Goal: Task Accomplishment & Management: Use online tool/utility

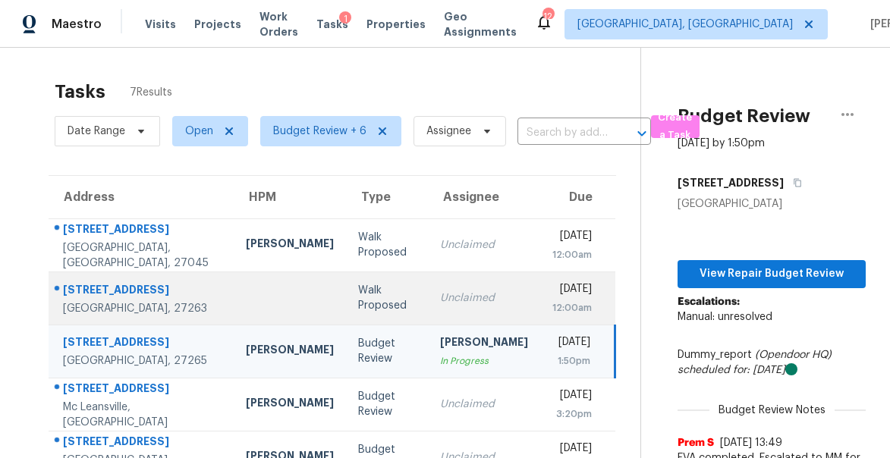
scroll to position [144, 0]
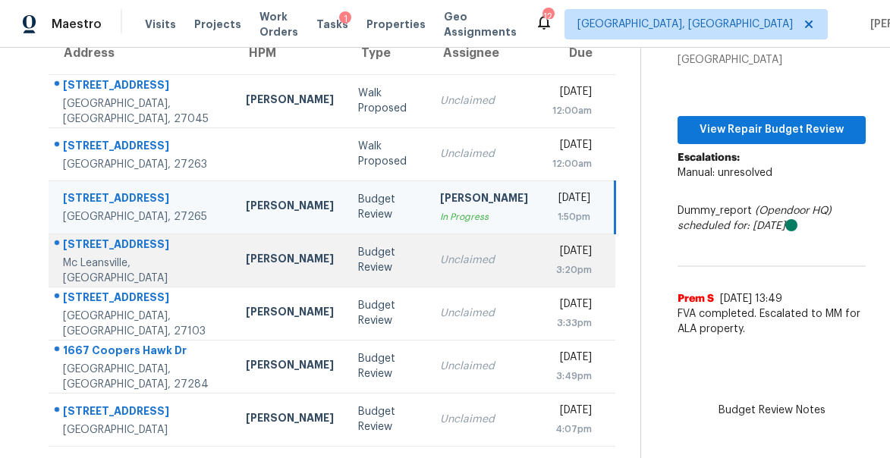
click at [127, 250] on div "5607 Golden Needle Dr" at bounding box center [142, 246] width 159 height 19
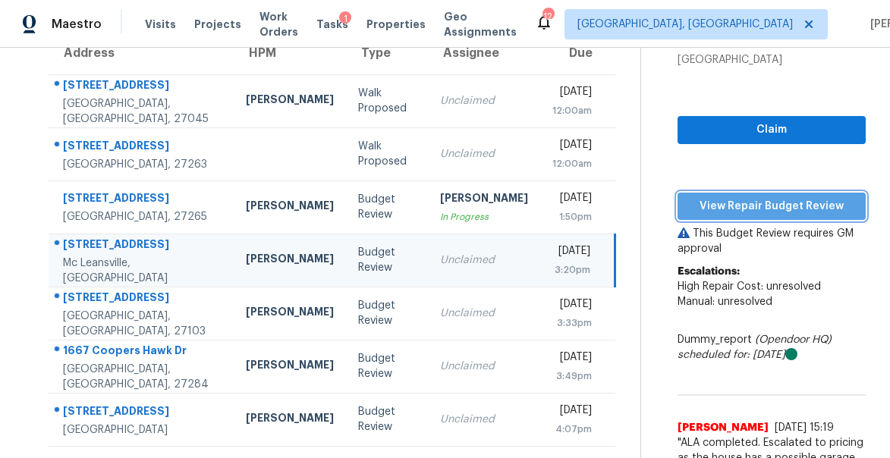
click at [737, 205] on span "View Repair Budget Review" at bounding box center [771, 206] width 164 height 19
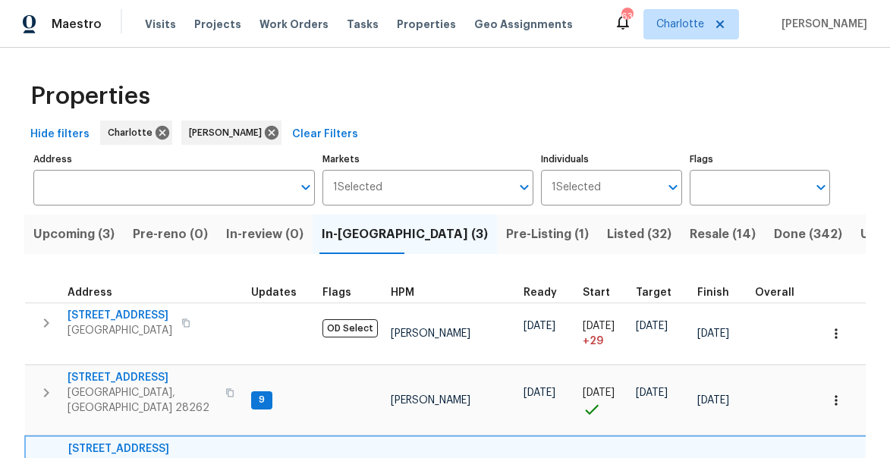
scroll to position [101, 0]
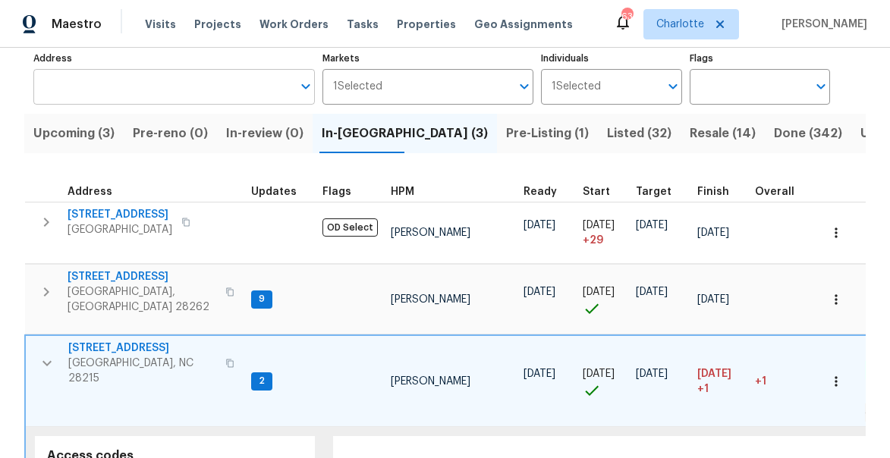
click at [137, 93] on input "Address" at bounding box center [162, 87] width 259 height 36
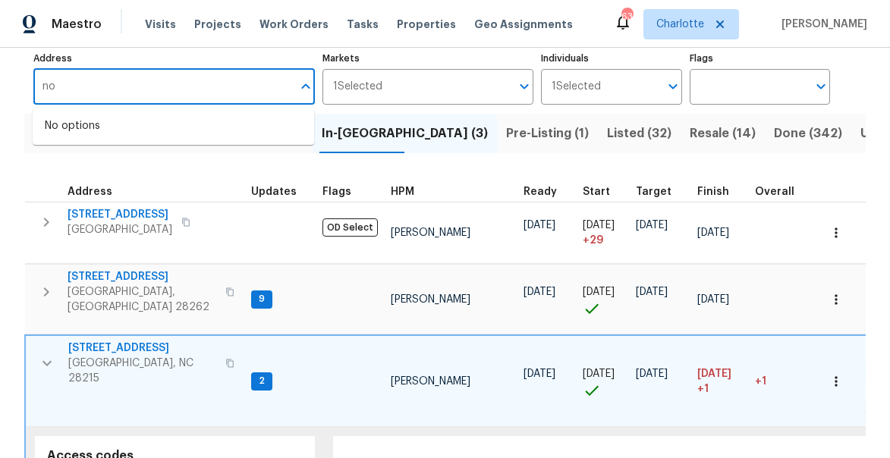
type input "n"
type input "bon rea"
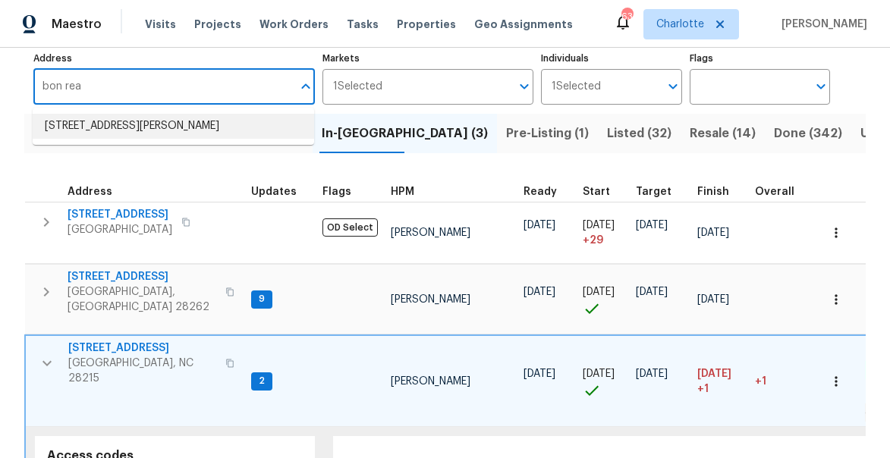
click at [120, 130] on li "4127 Bon Rea Dr Charlotte NC 28226" at bounding box center [173, 126] width 281 height 25
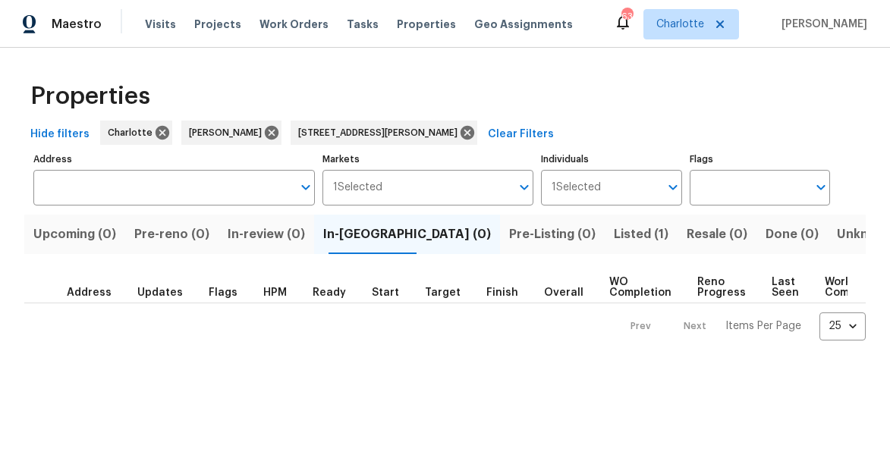
type input "4127 Bon Rea Dr Charlotte NC 28226"
click at [614, 231] on span "Listed (1)" at bounding box center [641, 234] width 55 height 21
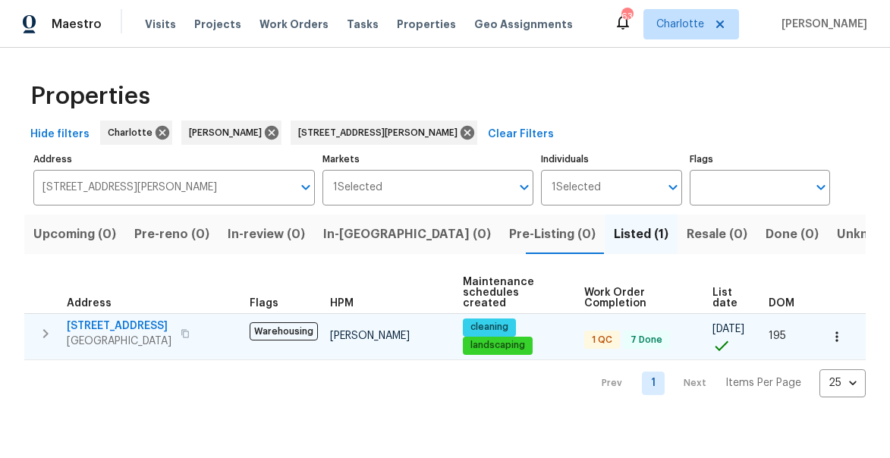
click at [103, 324] on span "4127 Bon Rea Dr" at bounding box center [119, 326] width 105 height 15
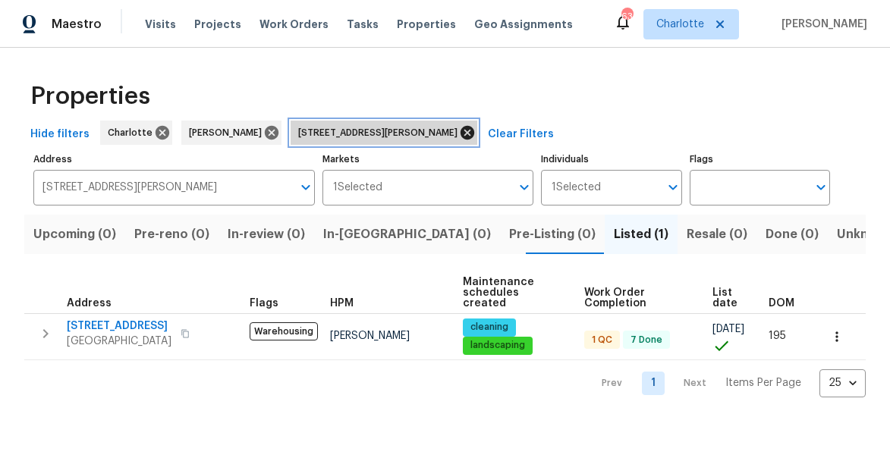
click at [459, 133] on icon at bounding box center [467, 132] width 17 height 17
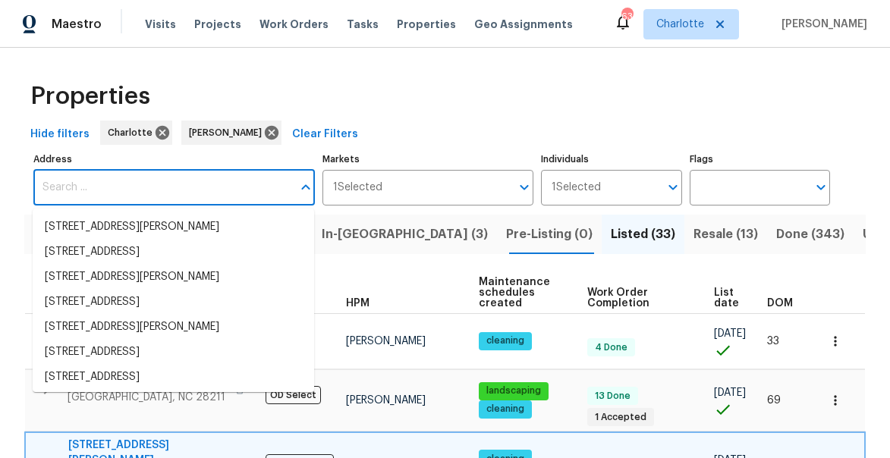
click at [186, 186] on input "Address" at bounding box center [162, 188] width 259 height 36
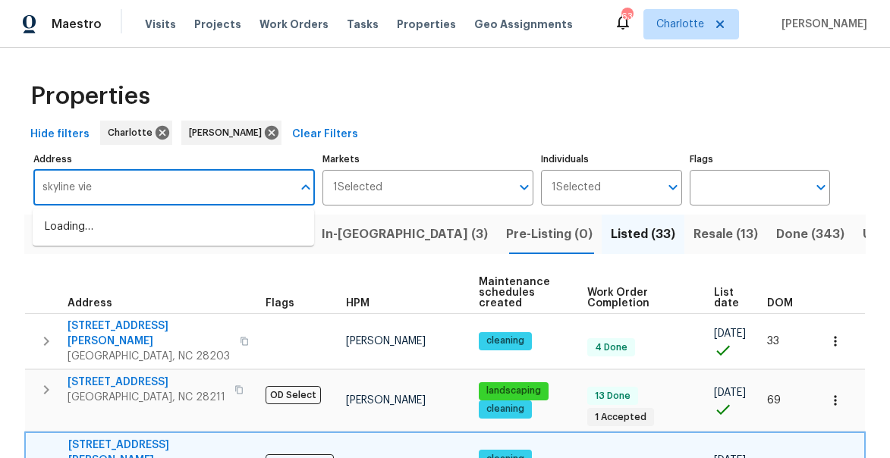
type input "skyline view"
click at [173, 227] on li "1031 Skyline View Way Charlotte NC 28204" at bounding box center [173, 227] width 281 height 25
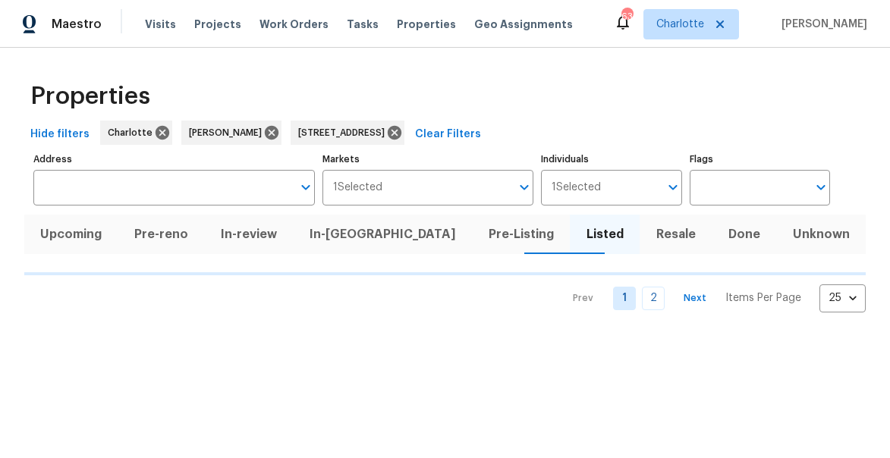
type input "1031 Skyline View Way Charlotte NC 28204"
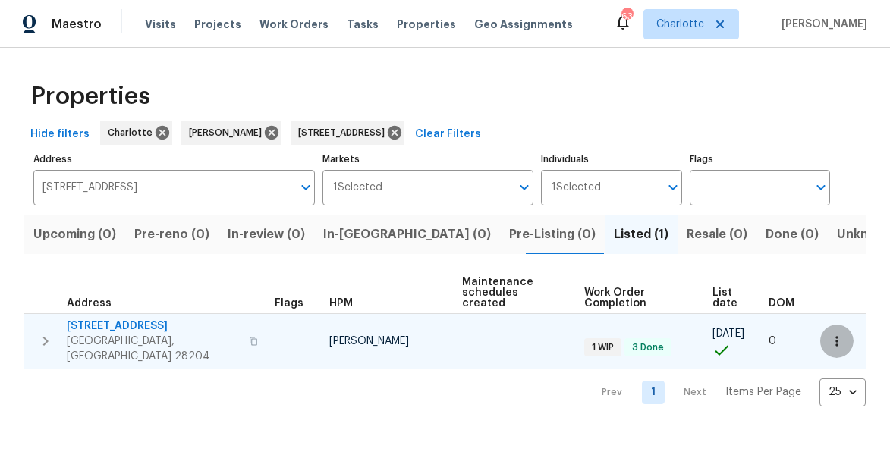
click at [834, 334] on icon "button" at bounding box center [836, 341] width 15 height 15
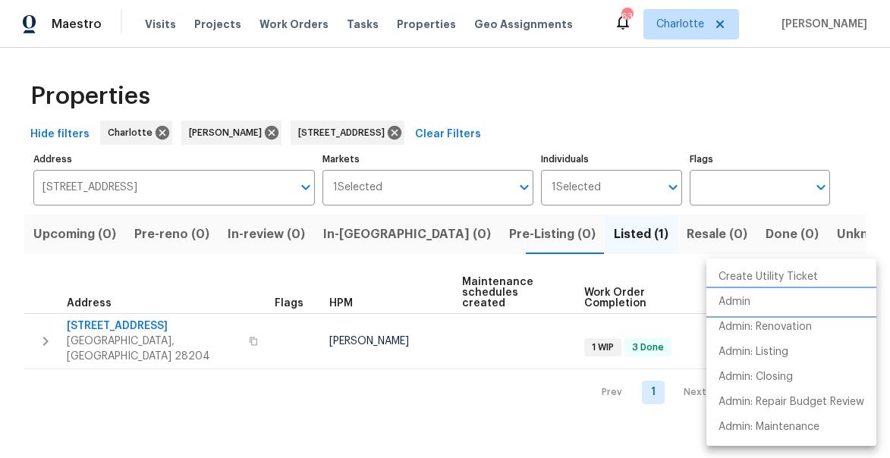
click at [796, 300] on li "Admin" at bounding box center [791, 302] width 170 height 25
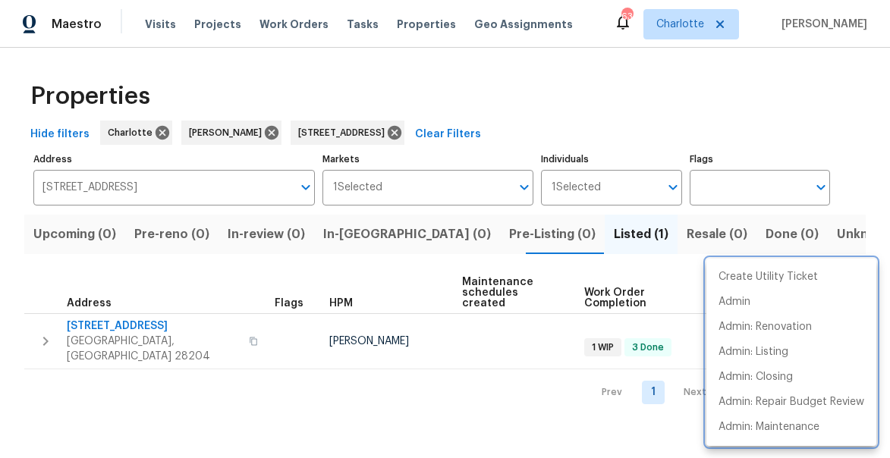
click at [729, 99] on div at bounding box center [445, 229] width 890 height 458
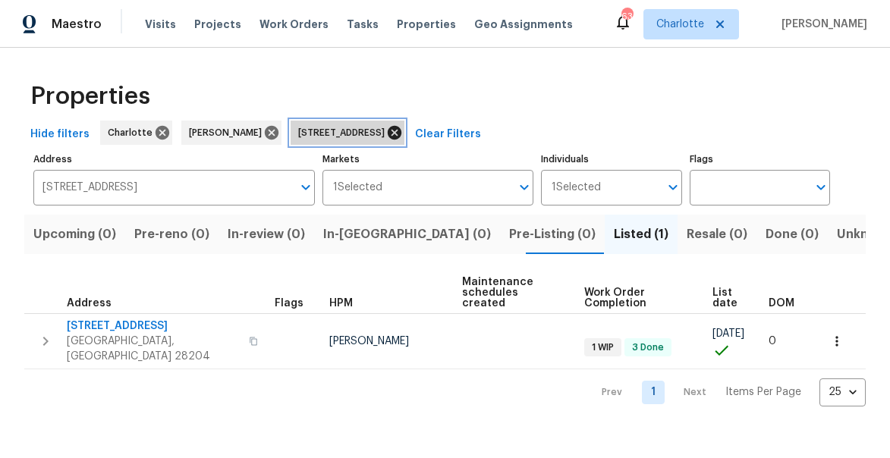
click at [403, 133] on icon at bounding box center [394, 132] width 17 height 17
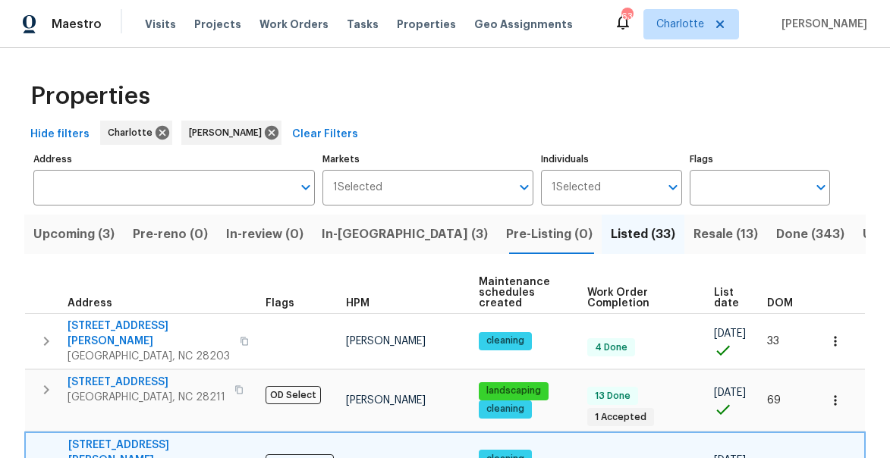
click at [729, 306] on span "List date" at bounding box center [727, 297] width 27 height 21
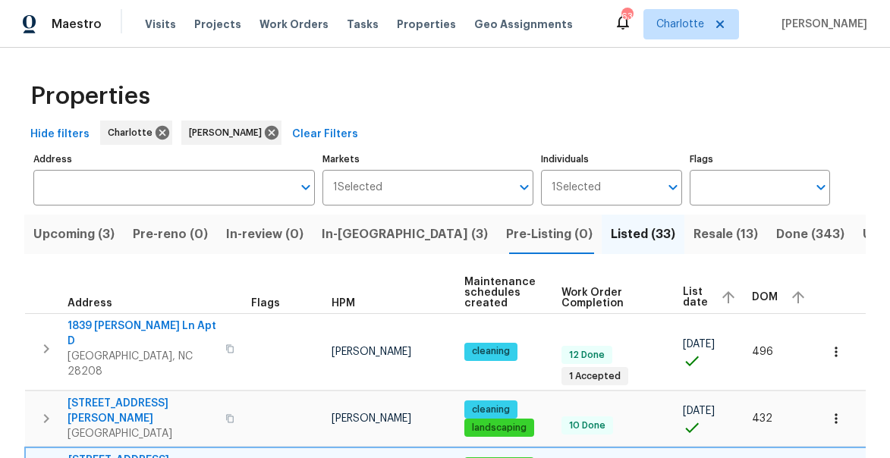
click at [689, 294] on span "List date" at bounding box center [695, 297] width 25 height 21
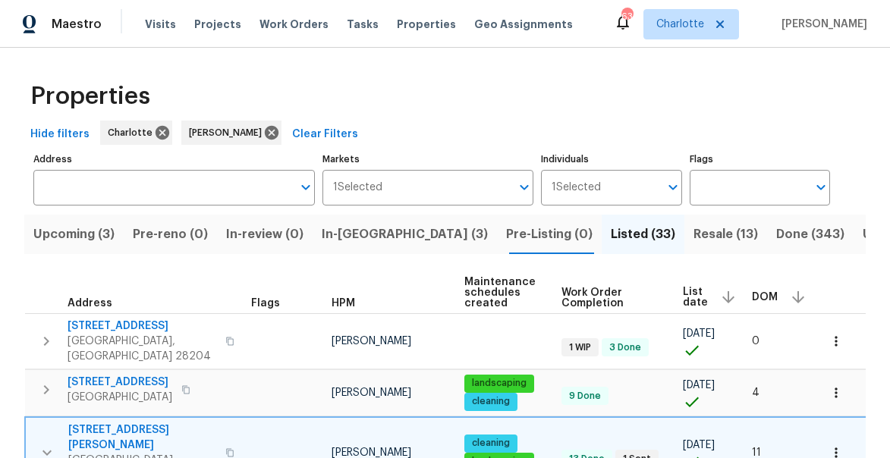
click at [696, 295] on span "List date" at bounding box center [695, 297] width 25 height 21
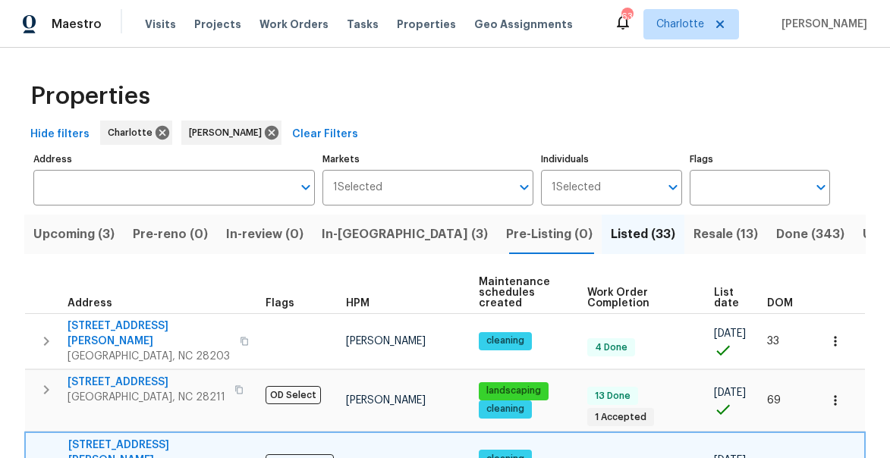
scroll to position [54, 0]
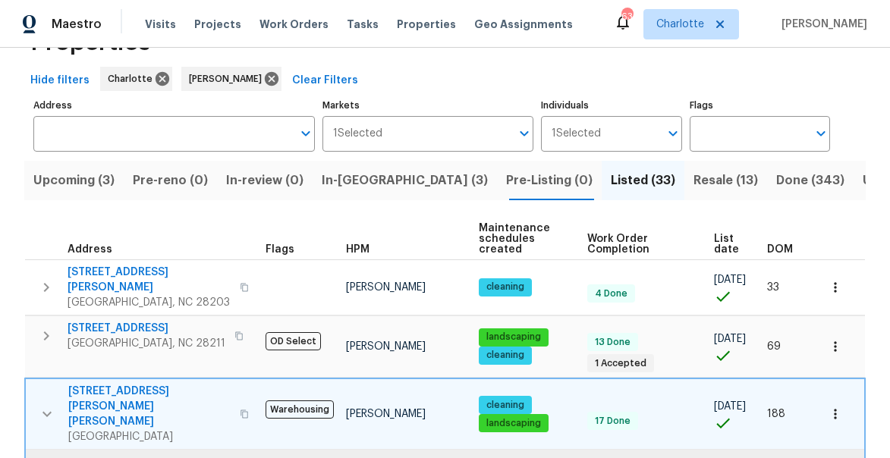
click at [719, 246] on span "List date" at bounding box center [727, 244] width 27 height 21
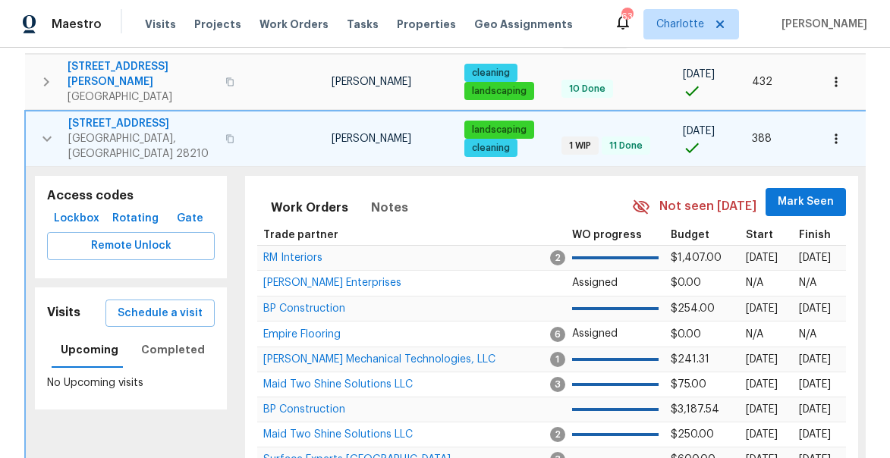
scroll to position [338, 0]
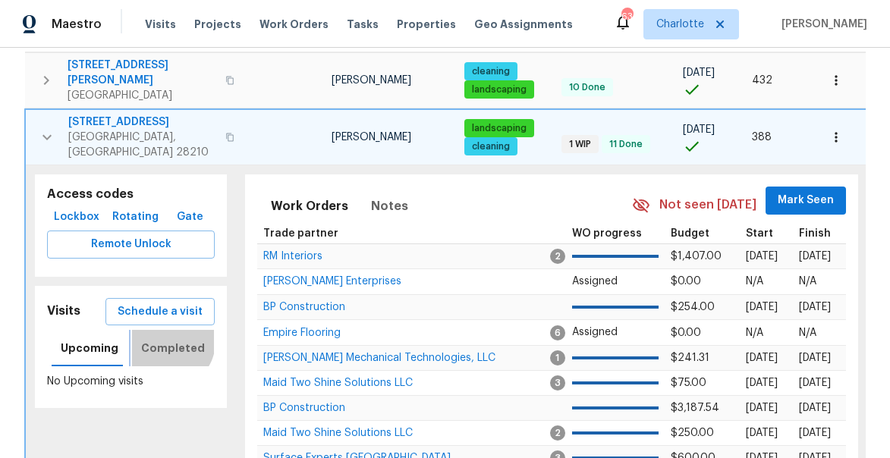
click at [162, 339] on span "Completed" at bounding box center [173, 348] width 64 height 19
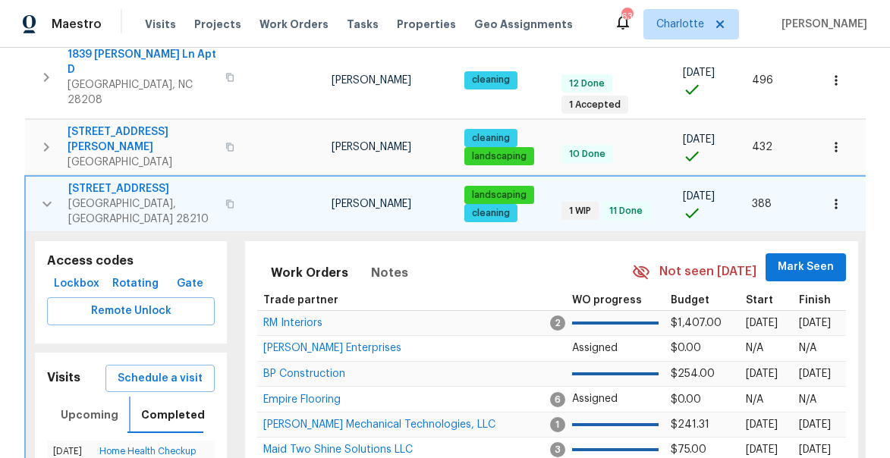
scroll to position [259, 0]
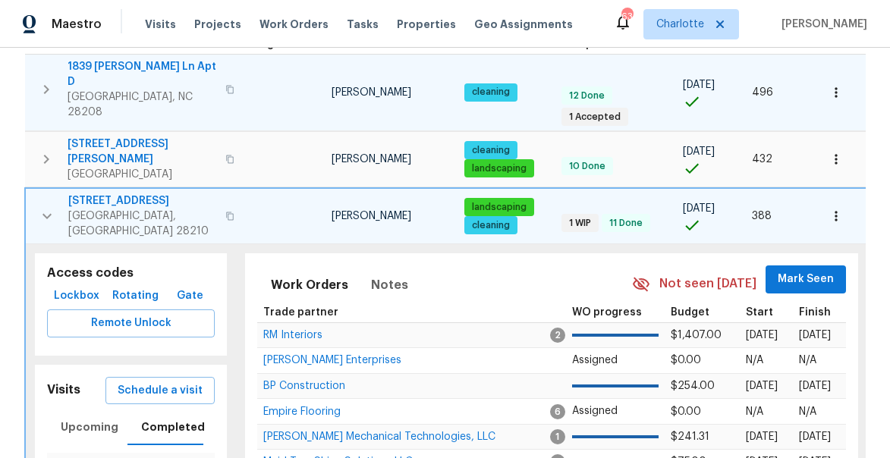
click at [41, 87] on button "button" at bounding box center [46, 89] width 30 height 61
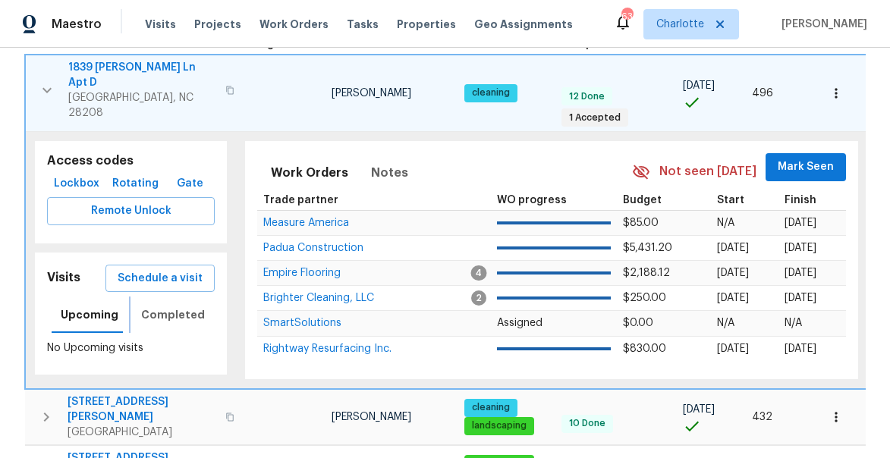
click at [163, 306] on span "Completed" at bounding box center [173, 315] width 64 height 19
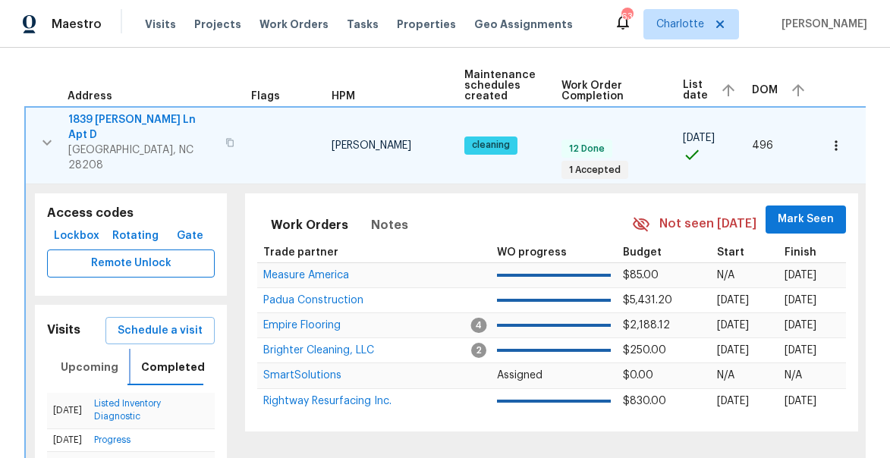
scroll to position [196, 0]
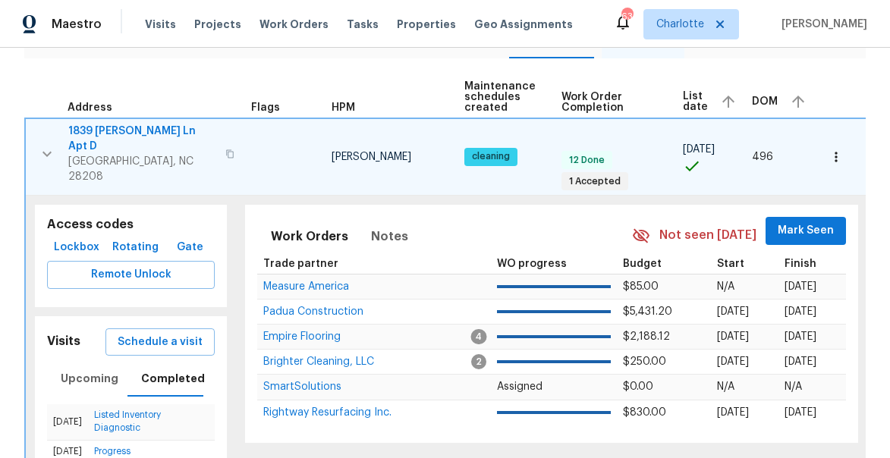
click at [42, 145] on icon "button" at bounding box center [47, 154] width 18 height 18
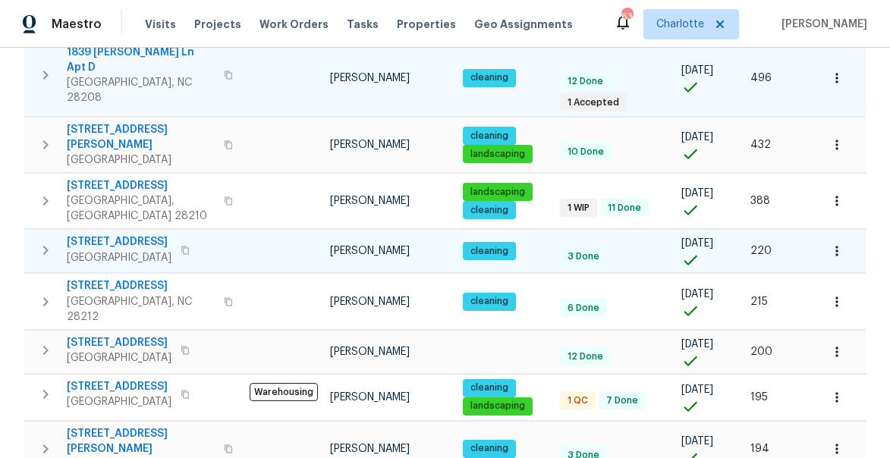
scroll to position [278, 0]
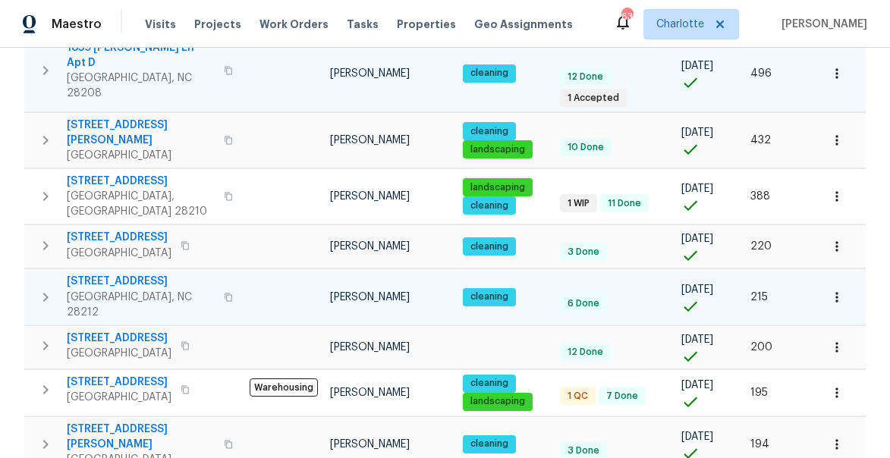
click at [42, 288] on icon "button" at bounding box center [45, 297] width 18 height 18
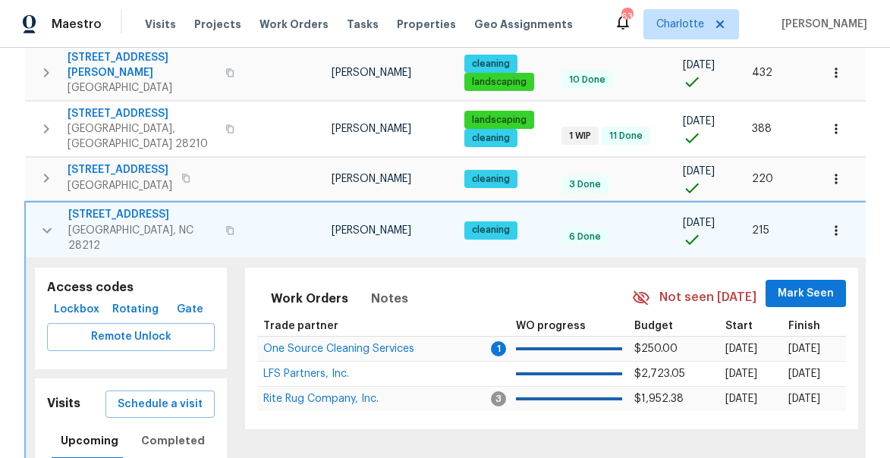
scroll to position [351, 0]
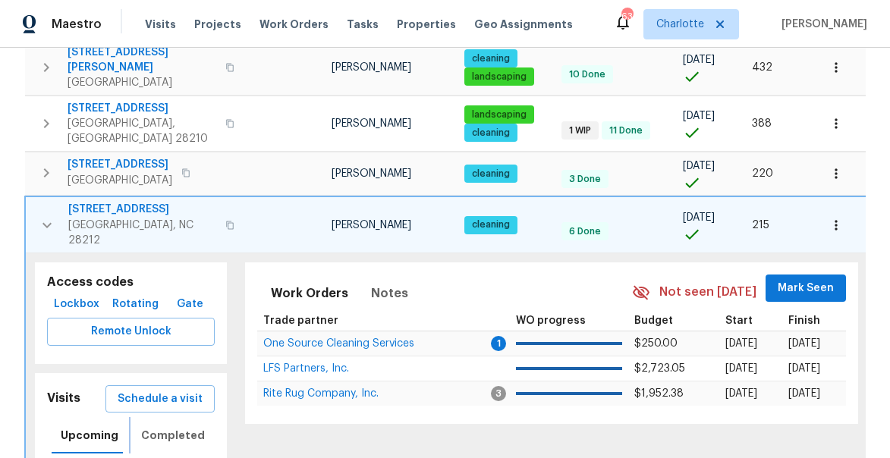
click at [167, 426] on span "Completed" at bounding box center [173, 435] width 64 height 19
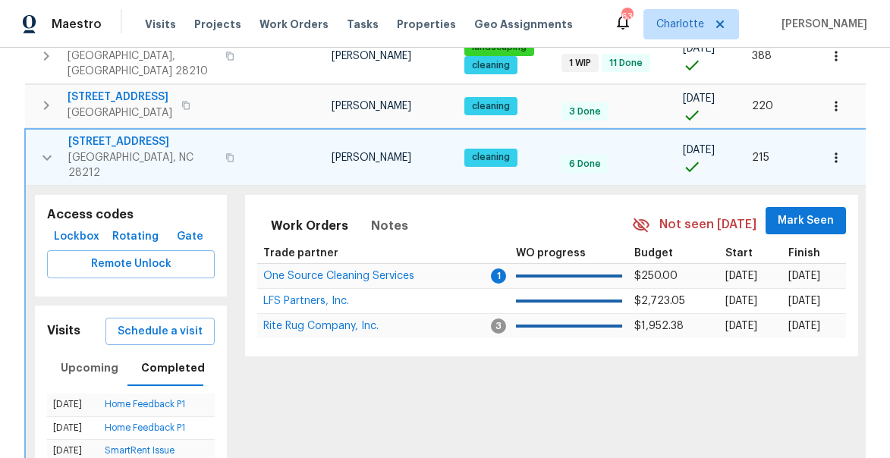
click at [43, 149] on icon "button" at bounding box center [47, 158] width 18 height 18
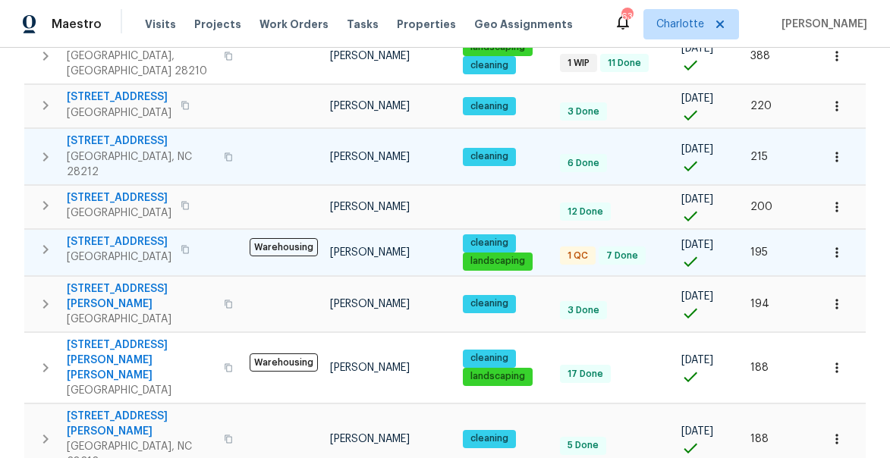
click at [44, 240] on icon "button" at bounding box center [45, 249] width 18 height 18
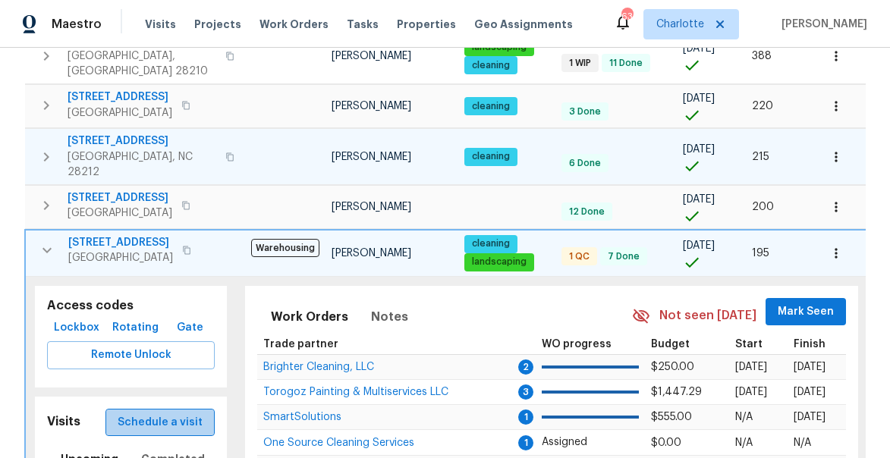
click at [200, 413] on span "Schedule a visit" at bounding box center [160, 422] width 85 height 19
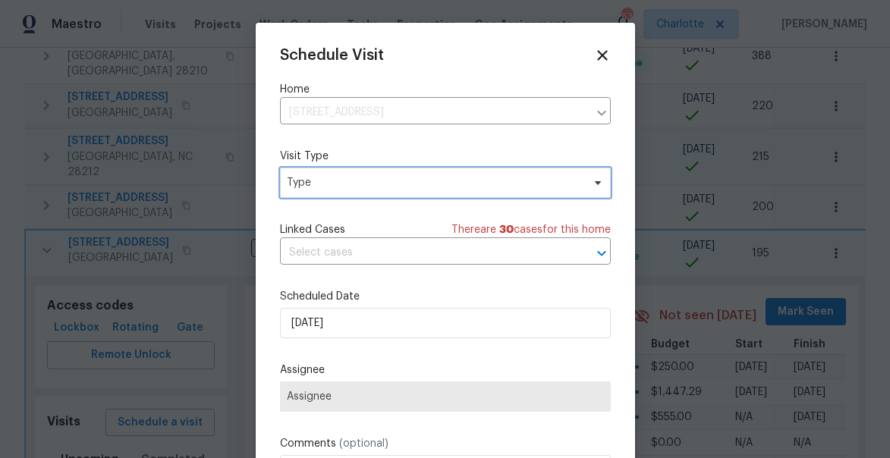
click at [311, 179] on span "Type" at bounding box center [434, 182] width 295 height 15
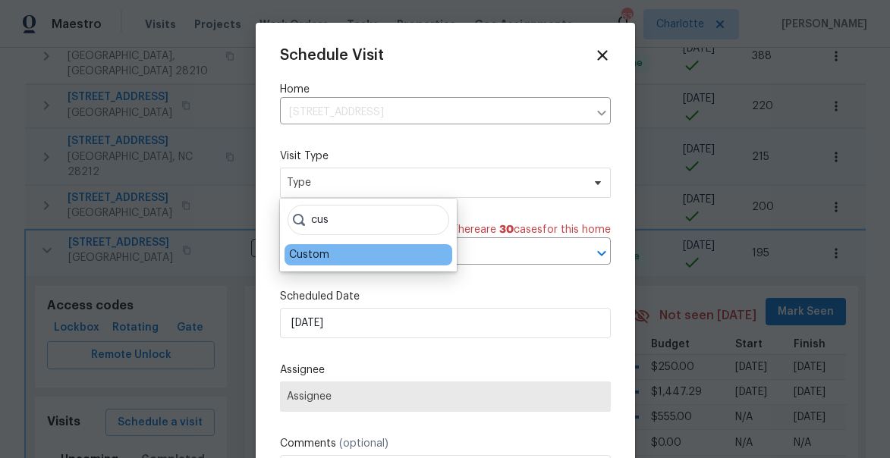
type input "cus"
click at [309, 250] on div "Custom" at bounding box center [309, 254] width 40 height 15
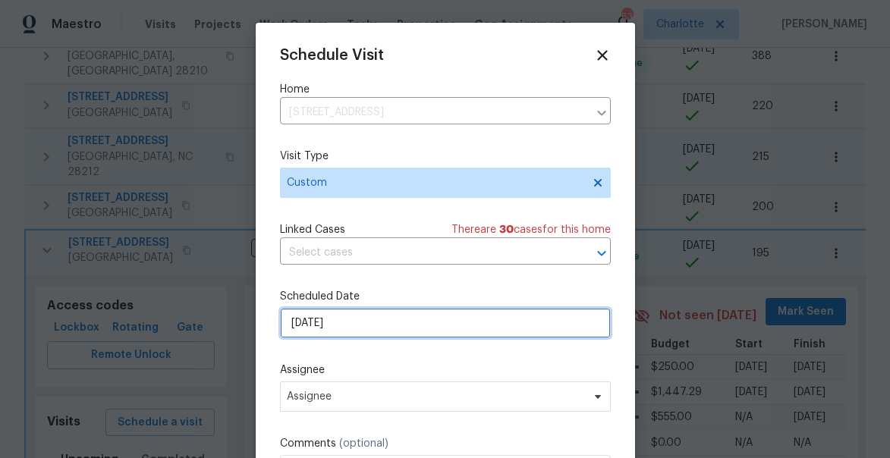
click at [347, 319] on input "8/18/2025" at bounding box center [445, 323] width 331 height 30
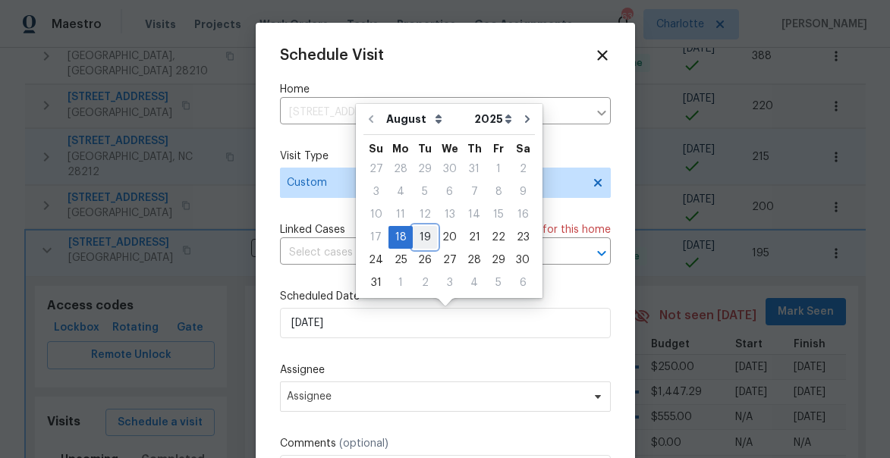
click at [420, 236] on div "19" at bounding box center [425, 237] width 24 height 21
type input "8/19/2025"
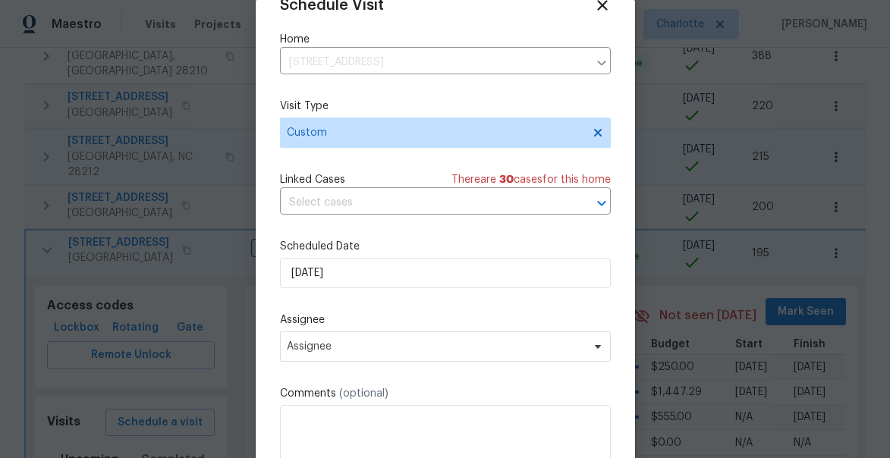
scroll to position [46, 0]
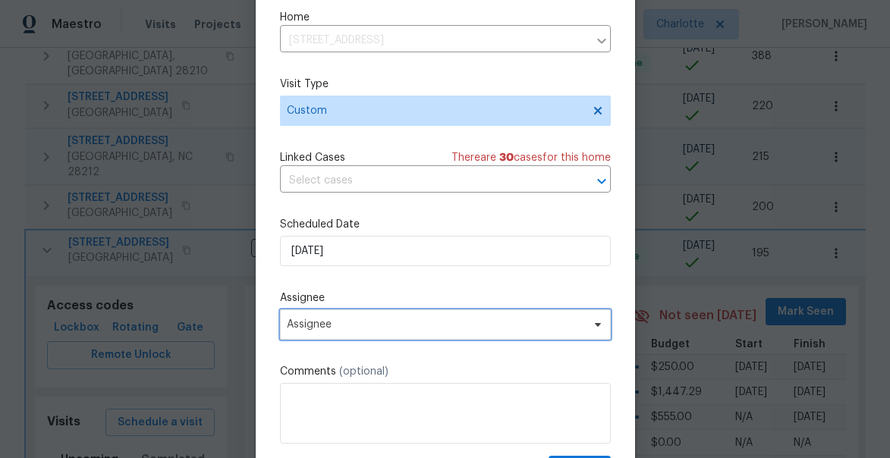
click at [375, 327] on span "Assignee" at bounding box center [435, 325] width 297 height 12
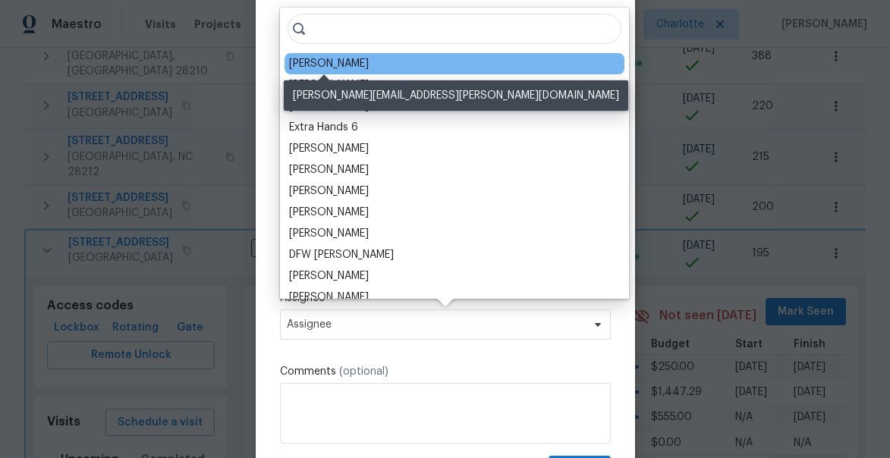
click at [310, 60] on div "[PERSON_NAME]" at bounding box center [329, 63] width 80 height 15
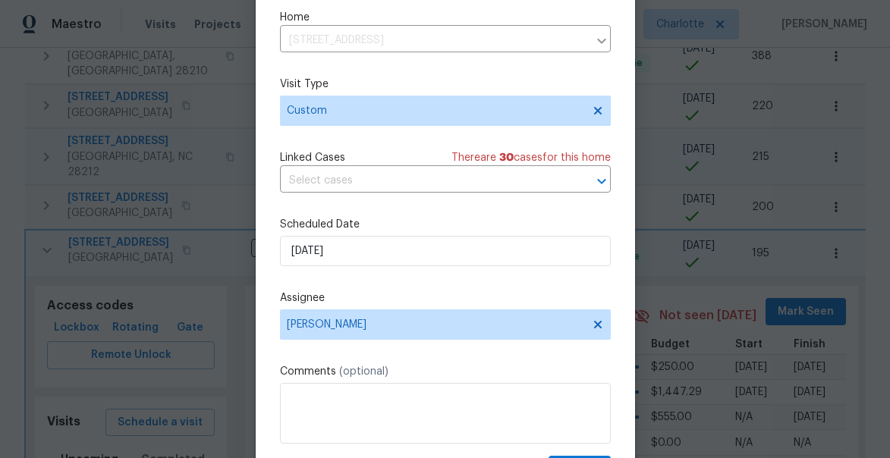
scroll to position [118, 0]
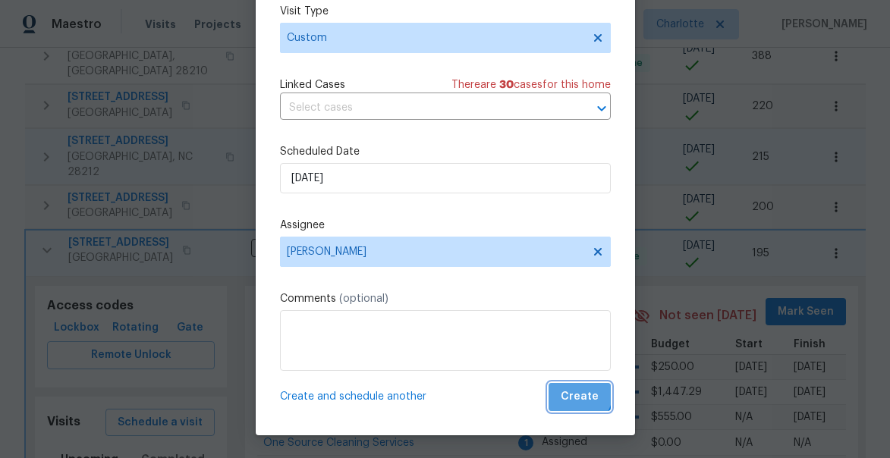
click at [574, 391] on span "Create" at bounding box center [579, 397] width 38 height 19
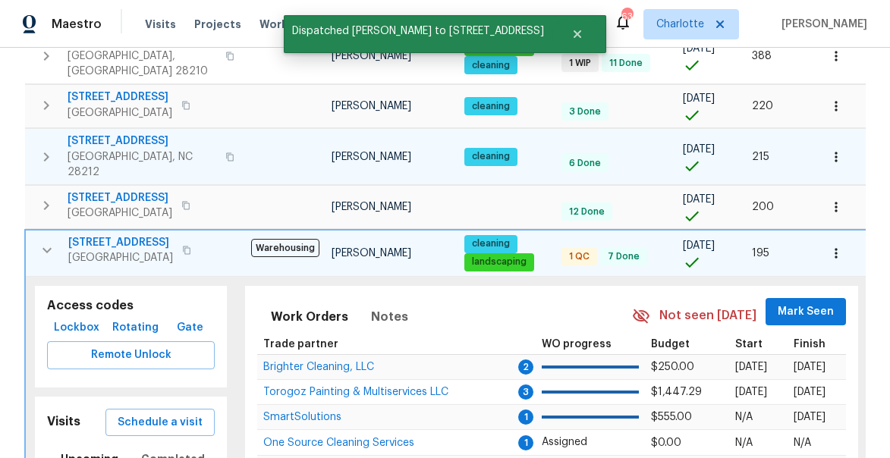
scroll to position [0, 0]
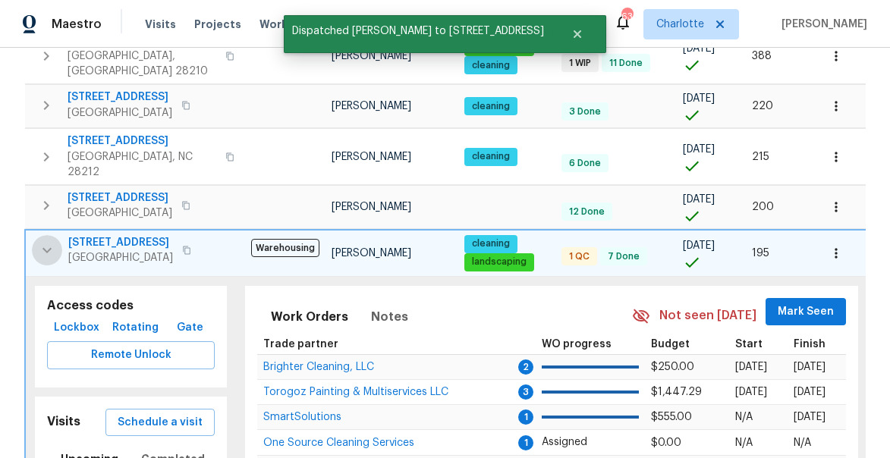
click at [44, 241] on icon "button" at bounding box center [47, 250] width 18 height 18
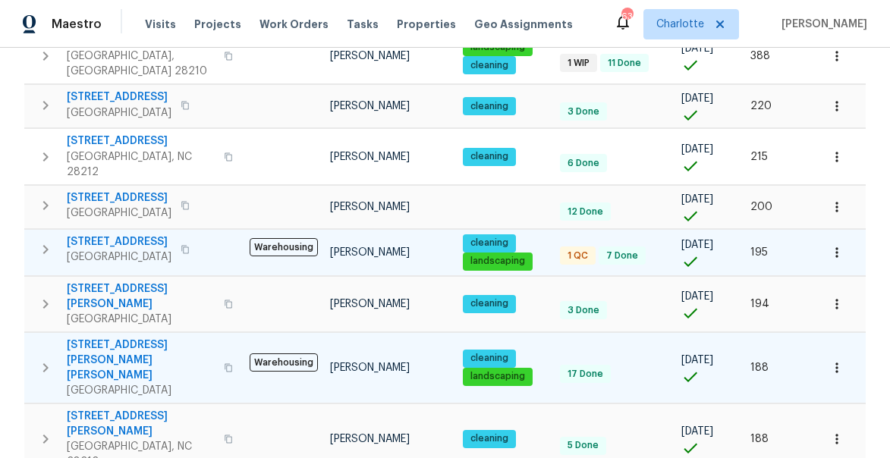
click at [49, 359] on icon "button" at bounding box center [45, 368] width 18 height 18
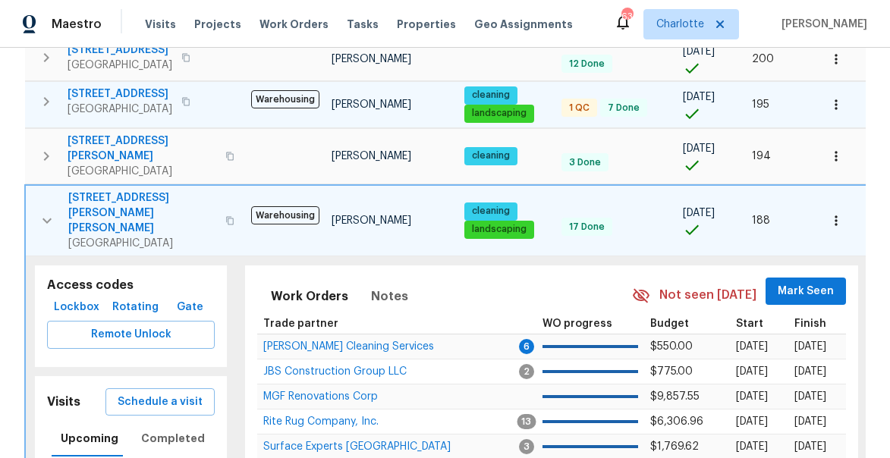
scroll to position [611, 0]
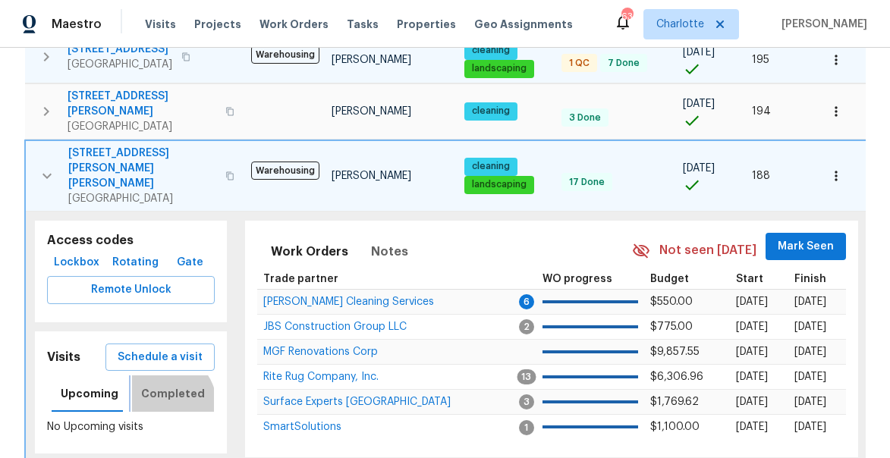
click at [162, 375] on button "Completed" at bounding box center [173, 393] width 82 height 36
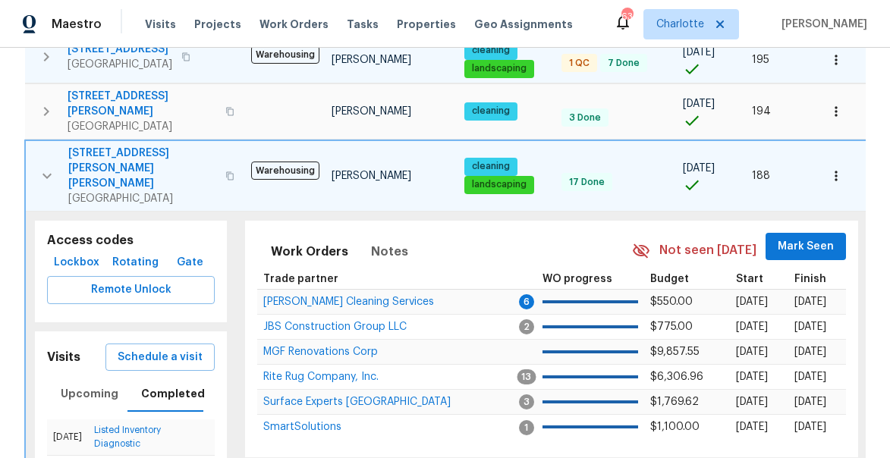
click at [47, 167] on icon "button" at bounding box center [47, 176] width 18 height 18
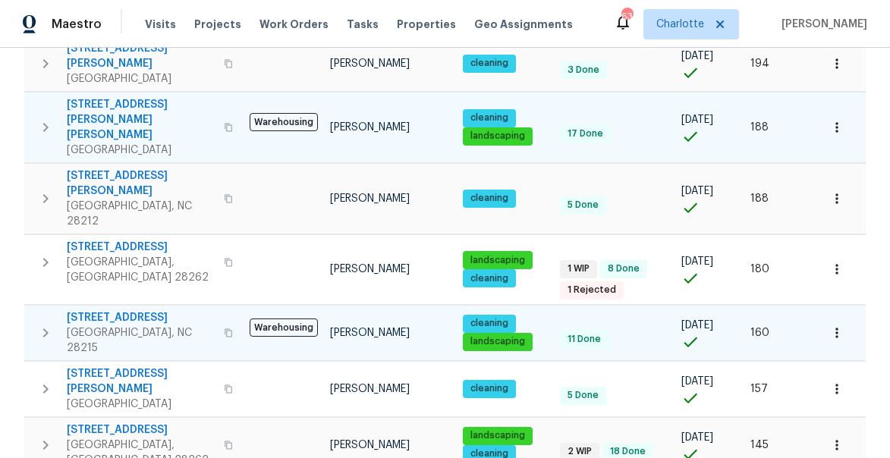
scroll to position [673, 0]
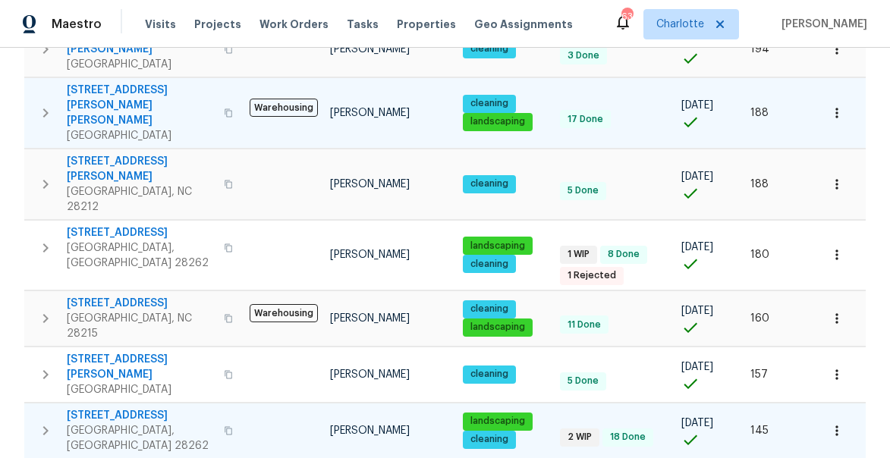
click at [47, 426] on icon "button" at bounding box center [45, 430] width 5 height 9
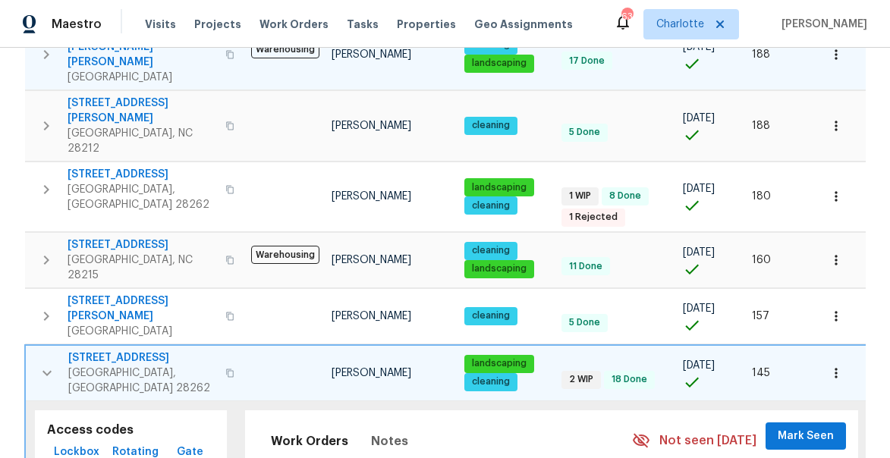
scroll to position [788, 0]
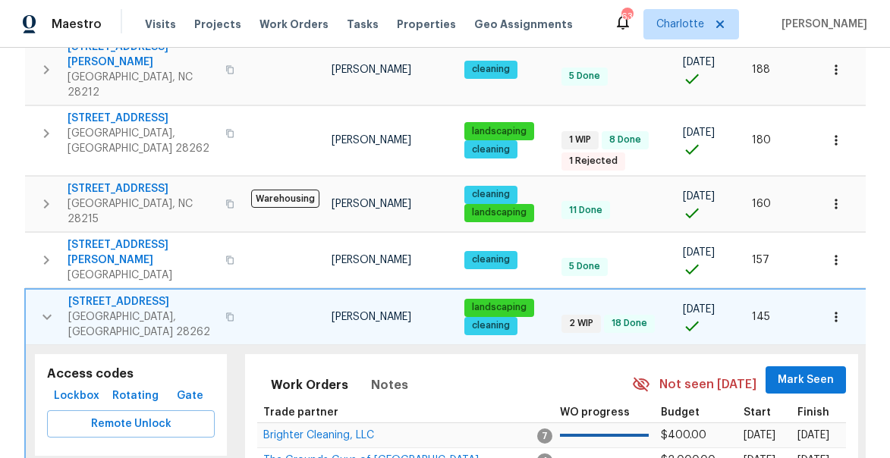
click at [48, 308] on icon "button" at bounding box center [47, 317] width 18 height 18
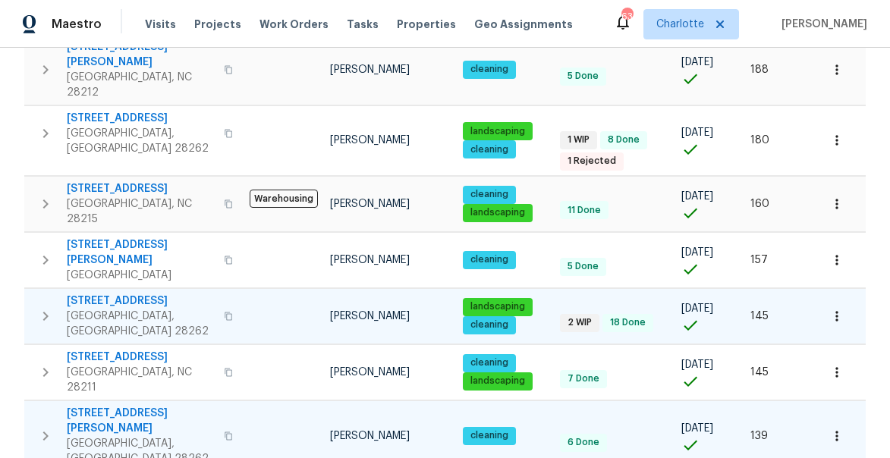
click at [46, 427] on icon "button" at bounding box center [45, 436] width 18 height 18
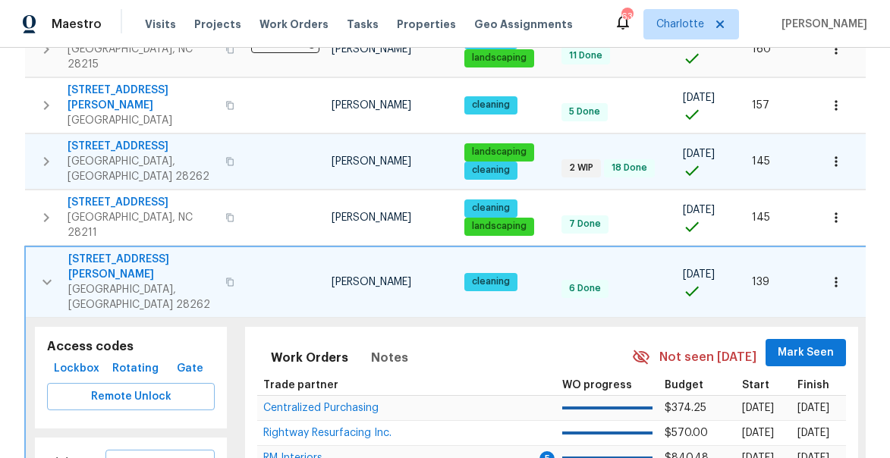
scroll to position [950, 0]
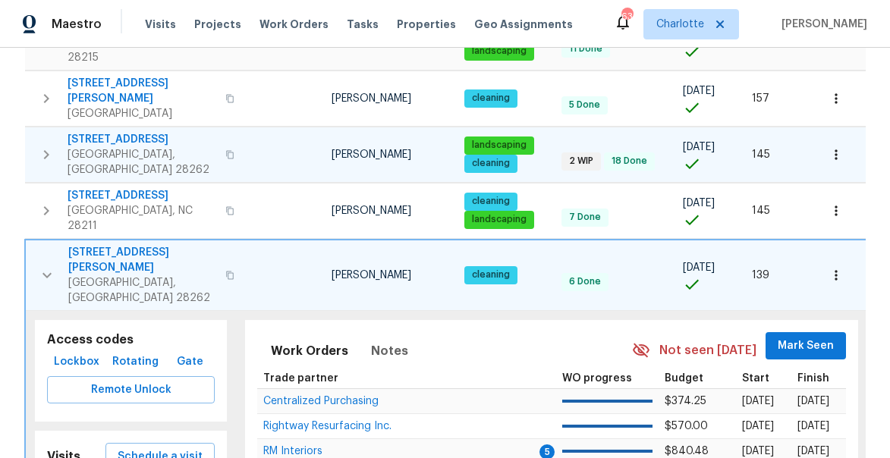
click at [49, 272] on icon "button" at bounding box center [46, 274] width 9 height 5
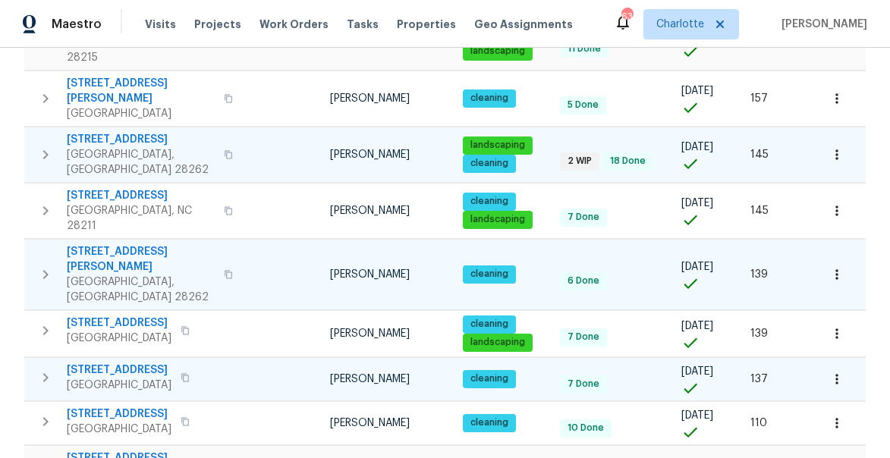
click at [46, 373] on icon "button" at bounding box center [45, 377] width 5 height 9
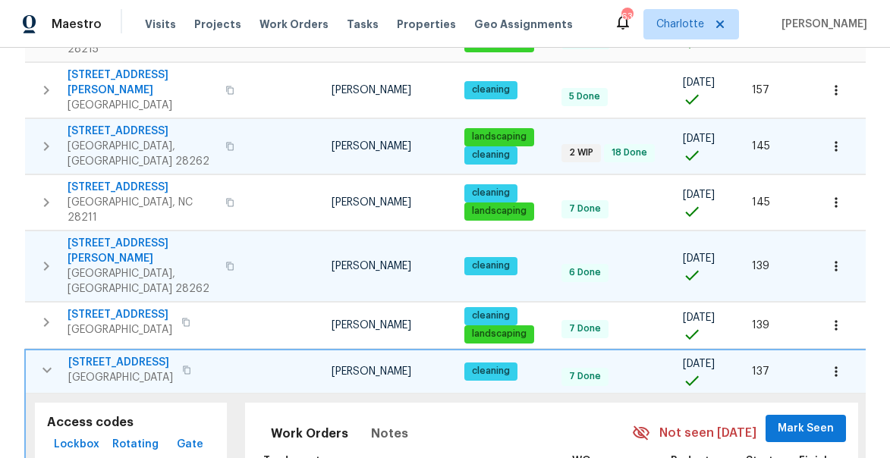
scroll to position [957, 0]
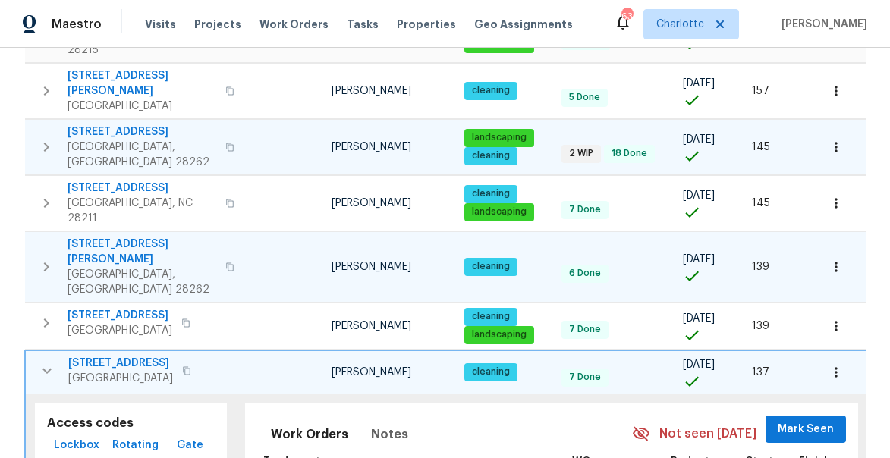
click at [44, 362] on icon "button" at bounding box center [47, 371] width 18 height 18
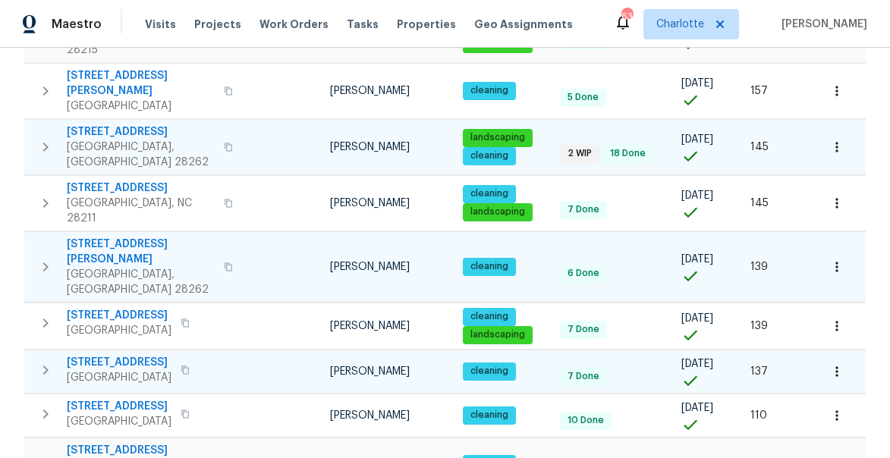
click at [43, 361] on icon "button" at bounding box center [45, 370] width 18 height 18
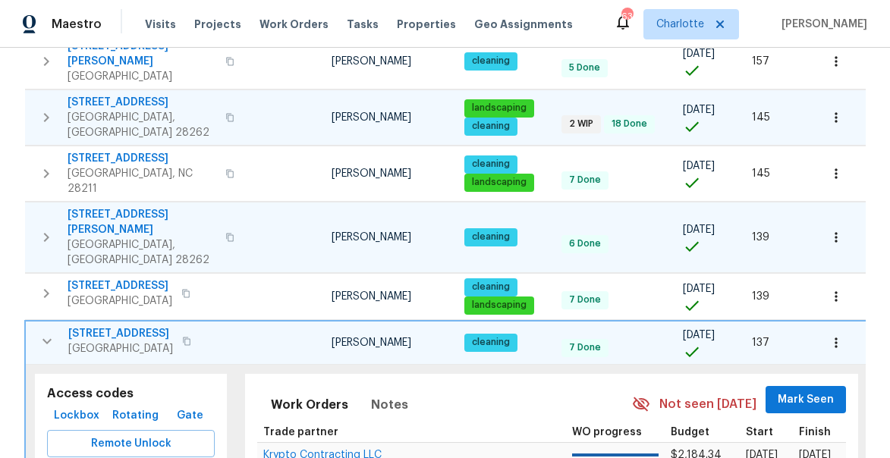
scroll to position [1046, 0]
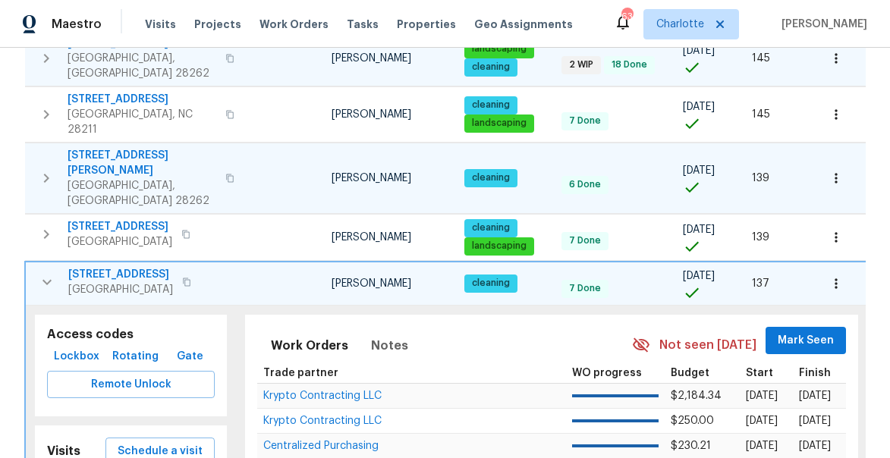
click at [127, 267] on span "8929 Meadow Vista Rd" at bounding box center [120, 274] width 105 height 15
click at [48, 279] on icon "button" at bounding box center [46, 281] width 9 height 5
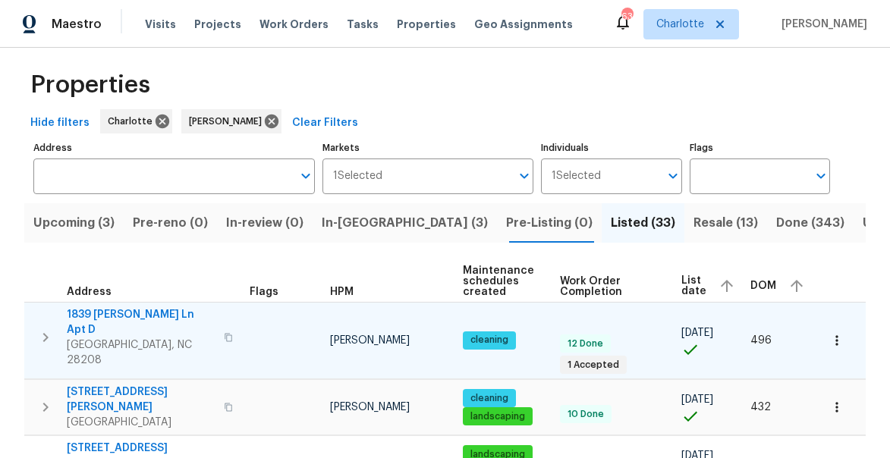
scroll to position [0, 0]
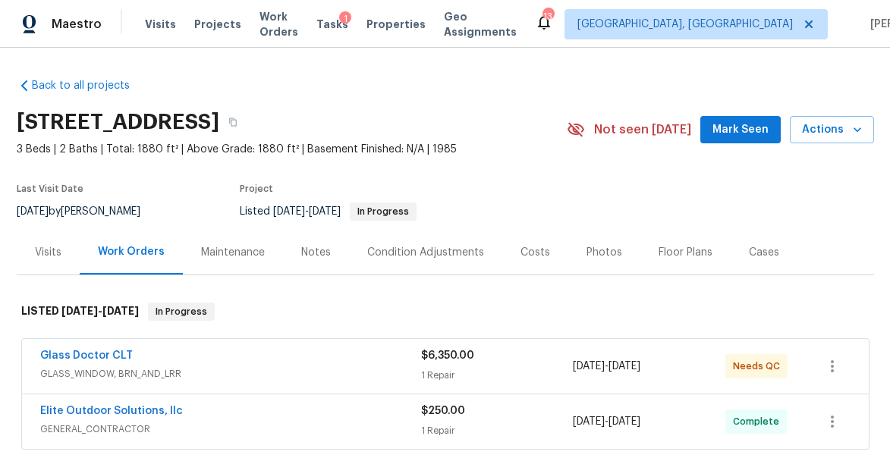
click at [747, 124] on span "Mark Seen" at bounding box center [740, 130] width 56 height 19
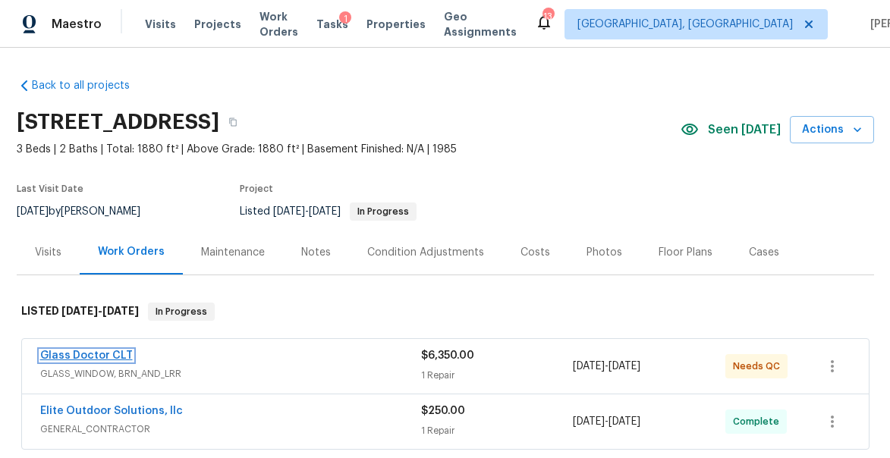
click at [77, 353] on link "Glass Doctor CLT" at bounding box center [86, 355] width 93 height 11
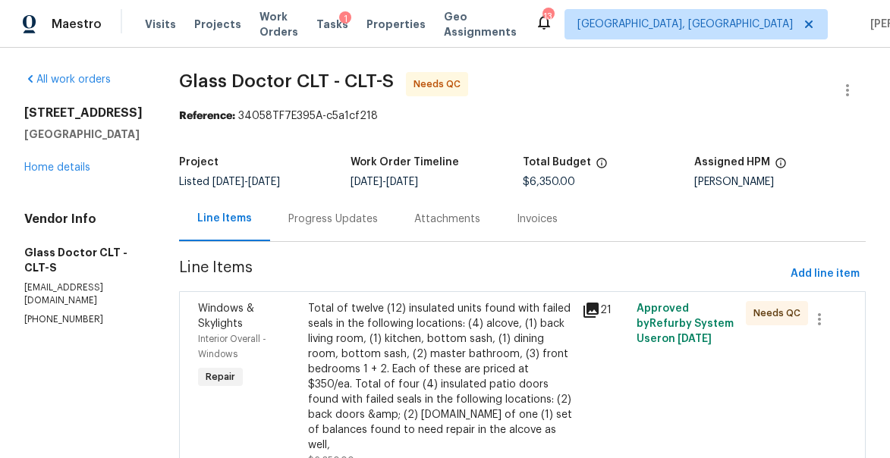
click at [583, 309] on icon at bounding box center [590, 310] width 15 height 15
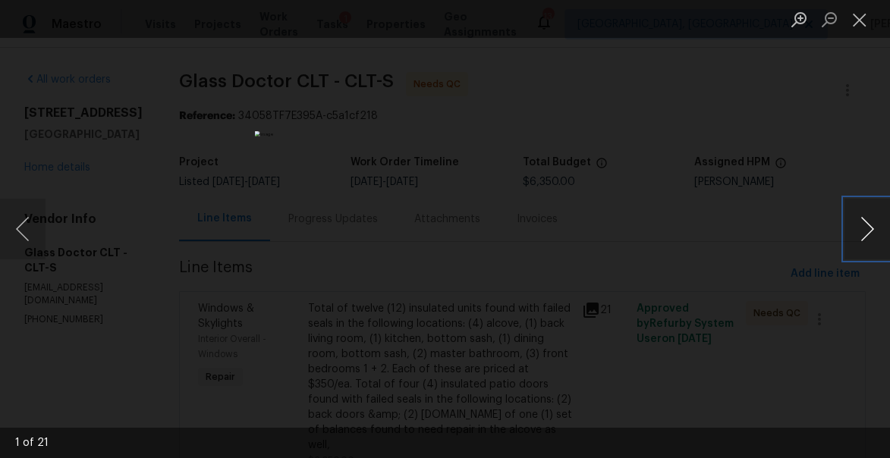
click at [855, 218] on button "Next image" at bounding box center [867, 229] width 46 height 61
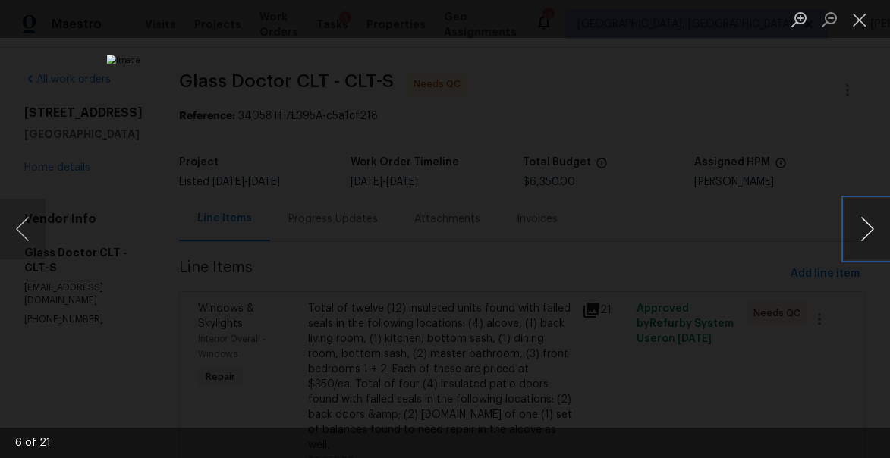
click at [855, 218] on button "Next image" at bounding box center [867, 229] width 46 height 61
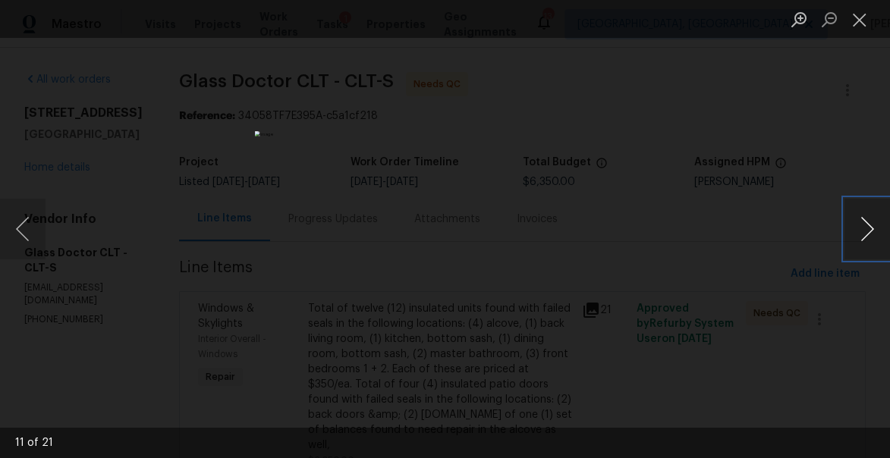
click at [855, 218] on button "Next image" at bounding box center [867, 229] width 46 height 61
click at [852, 17] on button "Close lightbox" at bounding box center [859, 19] width 30 height 27
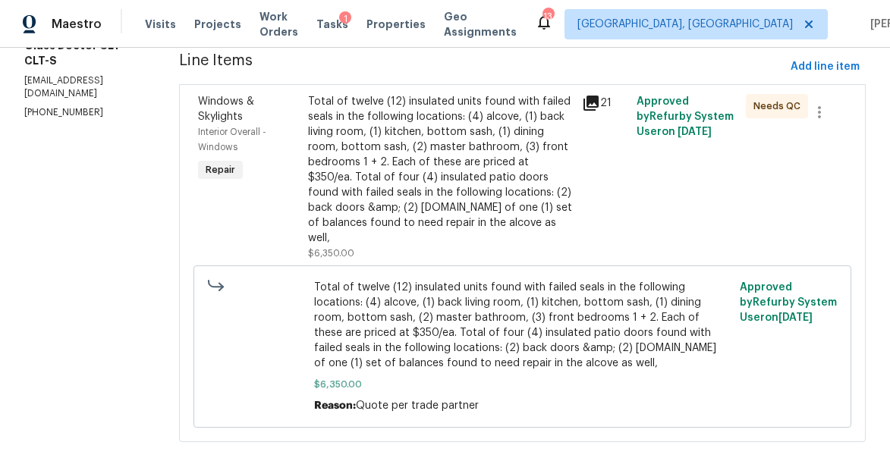
scroll to position [219, 0]
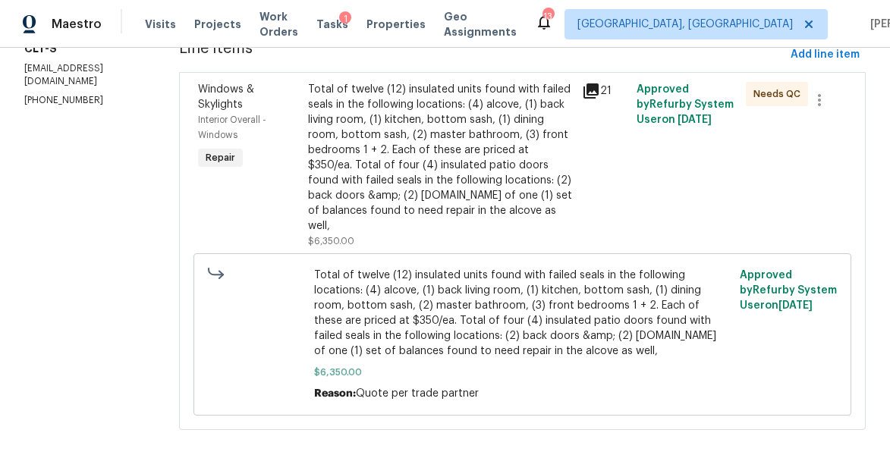
click at [583, 95] on icon at bounding box center [590, 90] width 15 height 15
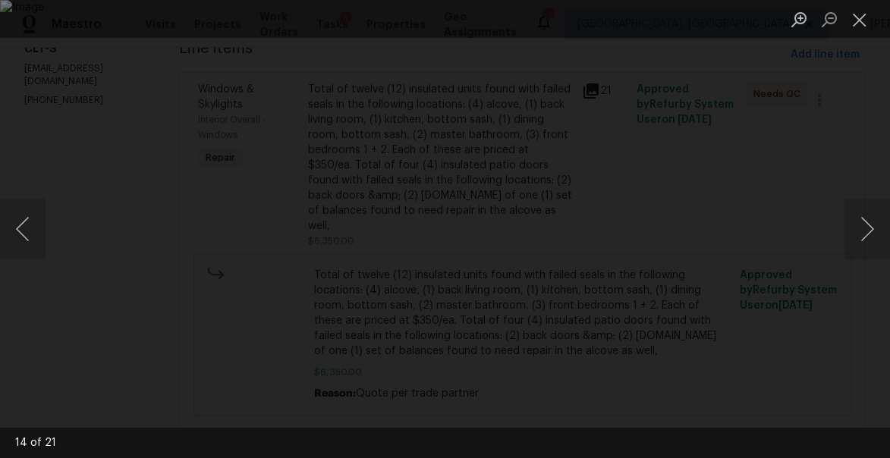
click at [302, 238] on img "Lightbox" at bounding box center [445, 229] width 890 height 458
click at [304, 239] on img "Lightbox" at bounding box center [445, 229] width 890 height 458
click at [304, 239] on img "Lightbox" at bounding box center [586, 219] width 1787 height 920
click at [304, 239] on img "Lightbox" at bounding box center [574, 219] width 1787 height 920
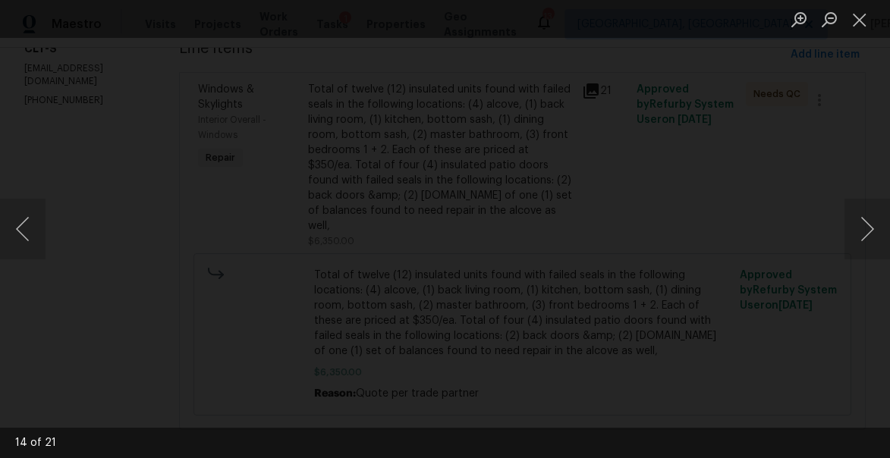
click at [304, 239] on img "Lightbox" at bounding box center [574, 219] width 1787 height 920
click at [861, 13] on button "Close lightbox" at bounding box center [859, 19] width 30 height 27
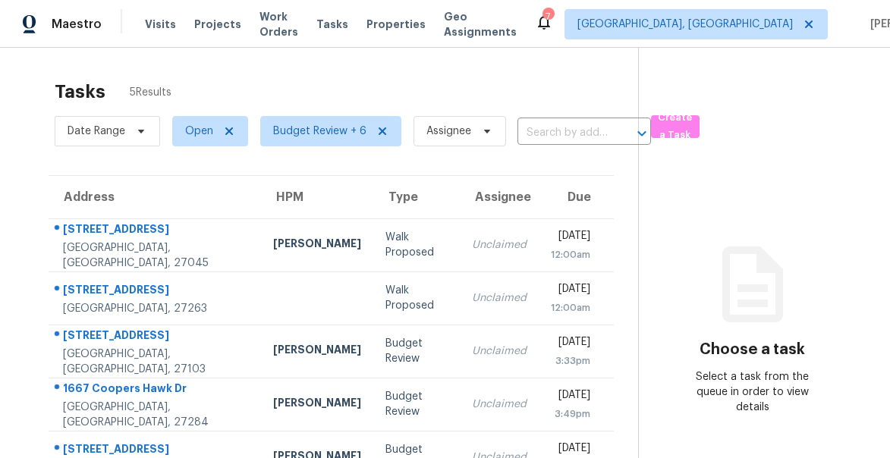
scroll to position [48, 0]
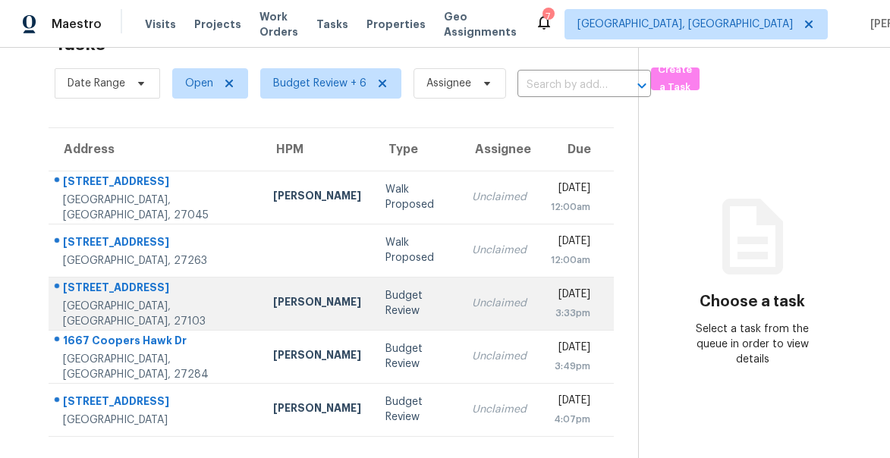
click at [106, 294] on div "[STREET_ADDRESS]" at bounding box center [156, 289] width 186 height 19
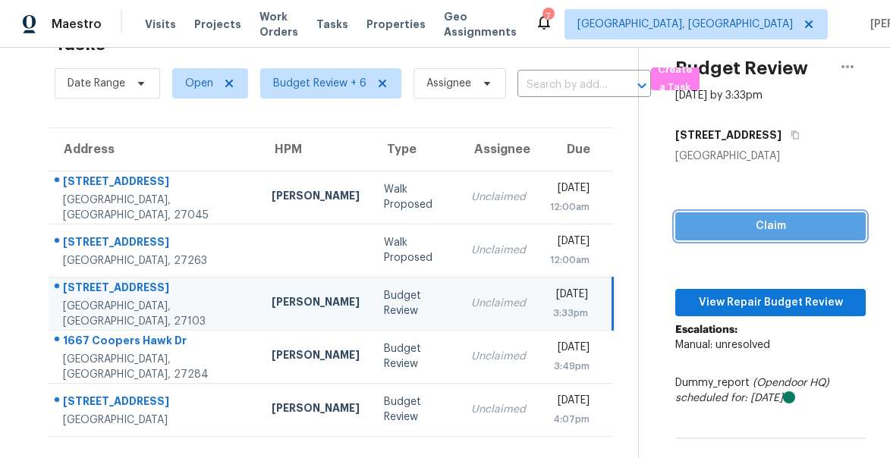
click at [749, 218] on span "Claim" at bounding box center [770, 226] width 166 height 19
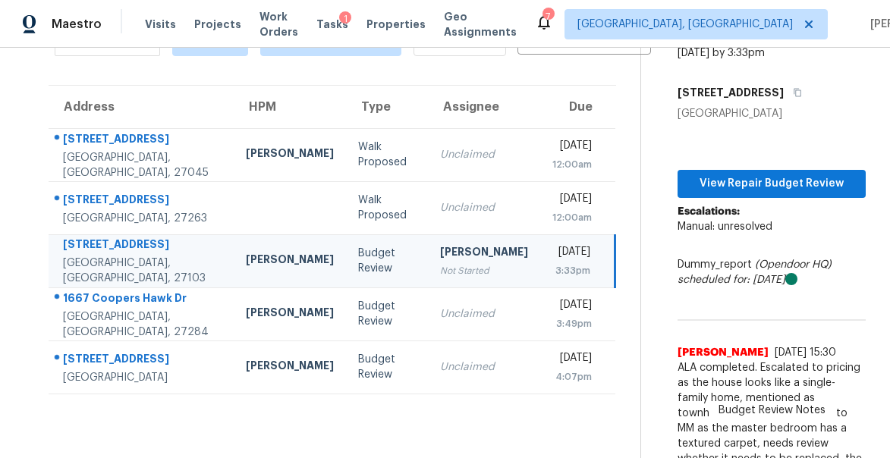
scroll to position [137, 0]
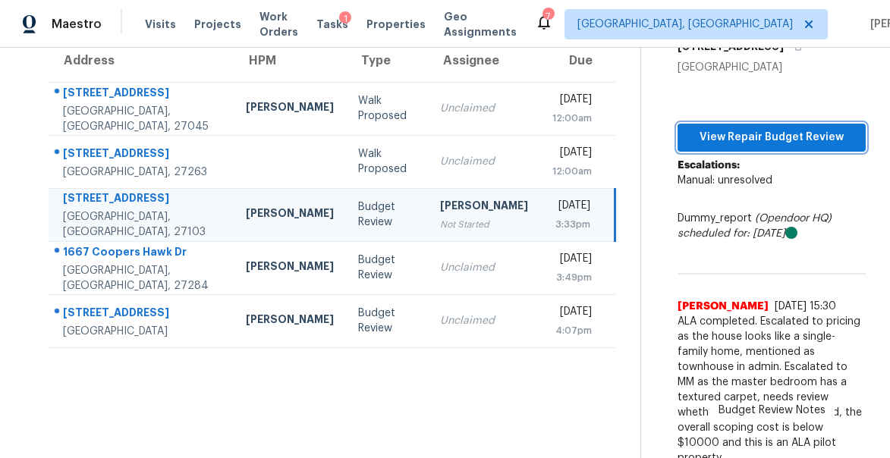
click at [741, 137] on span "View Repair Budget Review" at bounding box center [771, 137] width 164 height 19
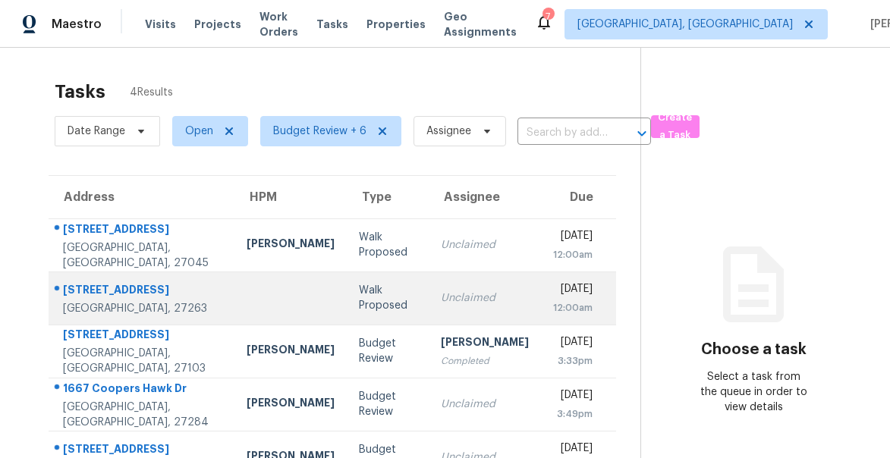
scroll to position [48, 0]
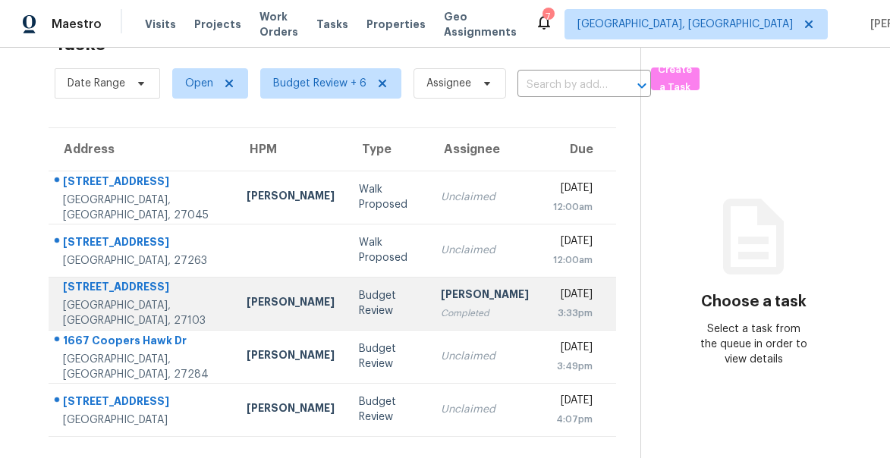
click at [110, 284] on div "[STREET_ADDRESS]" at bounding box center [142, 288] width 159 height 19
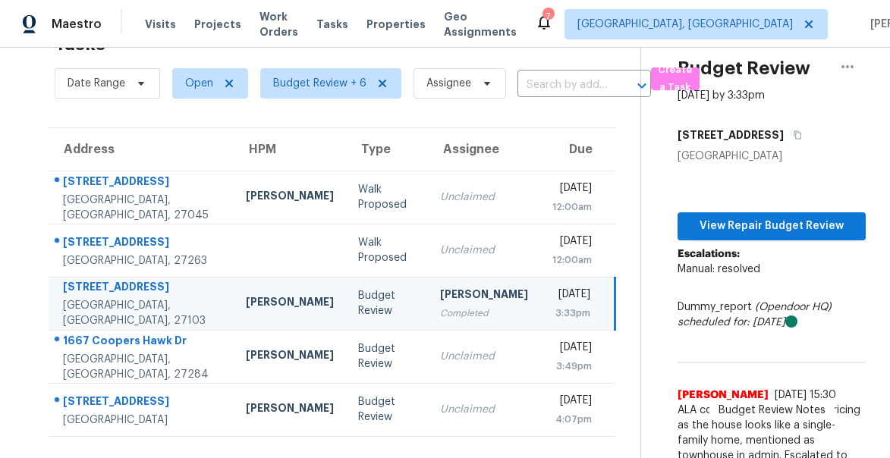
scroll to position [107, 0]
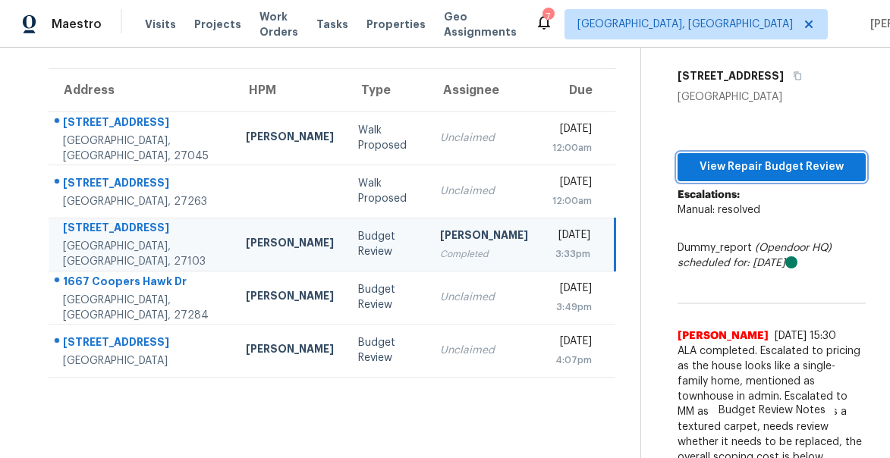
click at [746, 165] on span "View Repair Budget Review" at bounding box center [771, 167] width 164 height 19
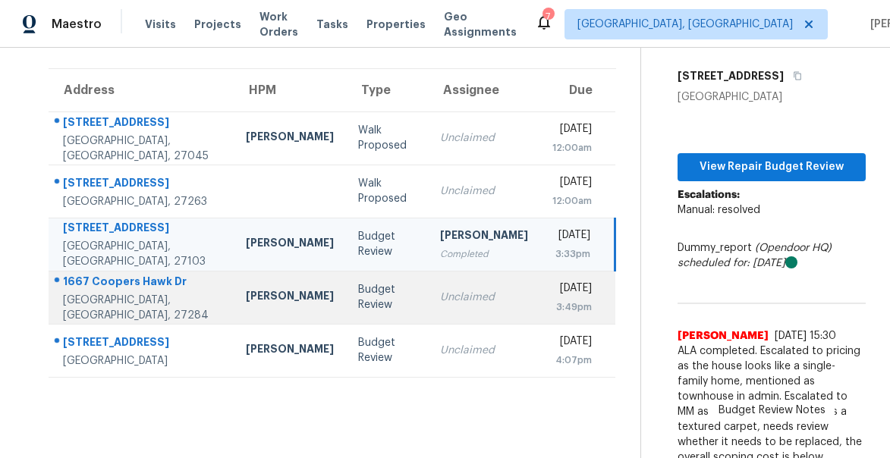
click at [102, 290] on div "1667 Coopers Hawk Dr" at bounding box center [142, 283] width 159 height 19
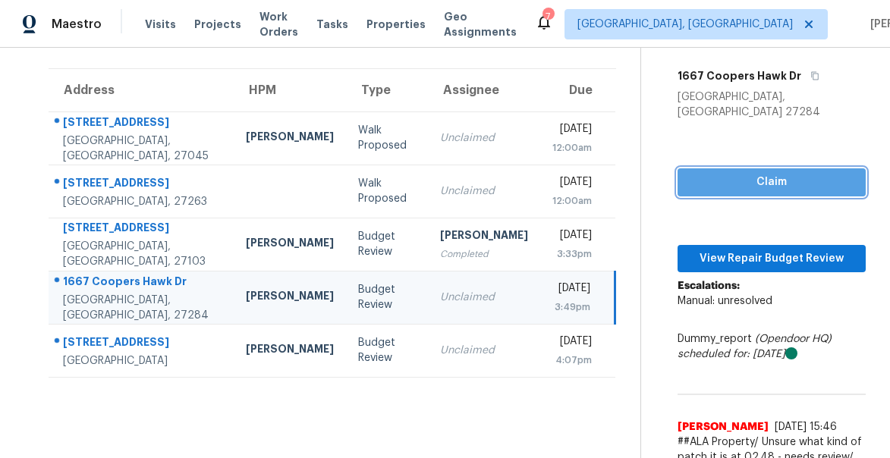
click at [761, 173] on span "Claim" at bounding box center [771, 182] width 164 height 19
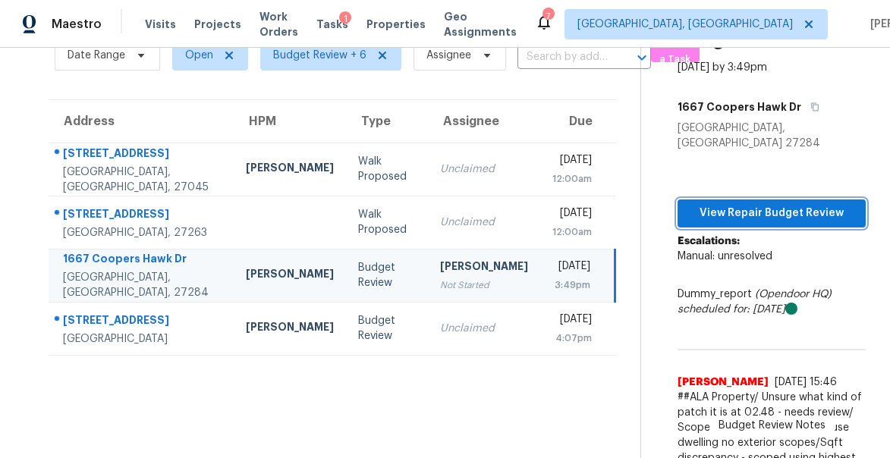
click at [745, 204] on span "View Repair Budget Review" at bounding box center [771, 213] width 164 height 19
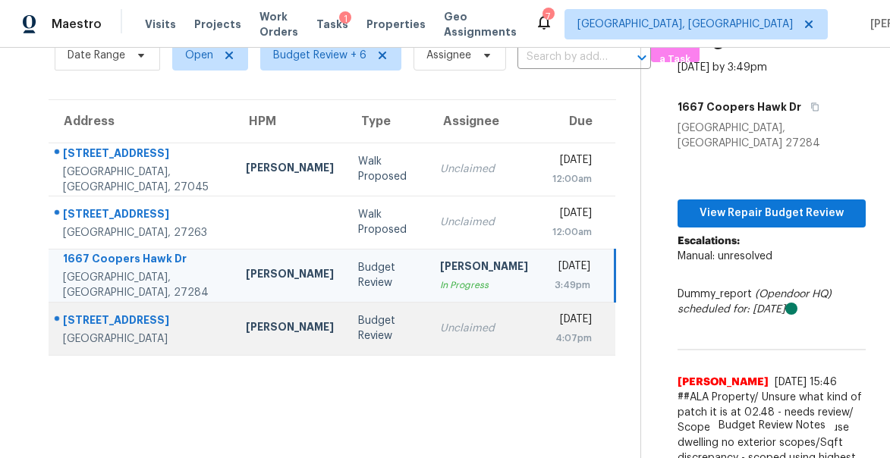
click at [99, 312] on div "[STREET_ADDRESS]" at bounding box center [142, 321] width 159 height 19
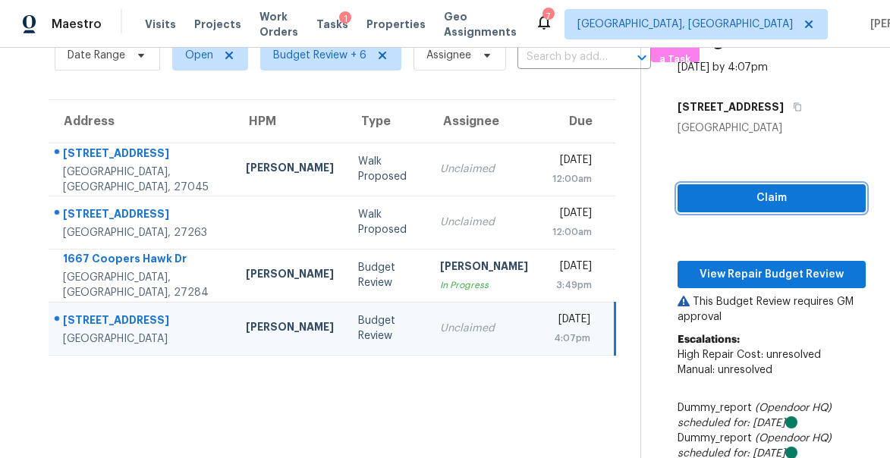
click at [777, 193] on span "Claim" at bounding box center [771, 198] width 164 height 19
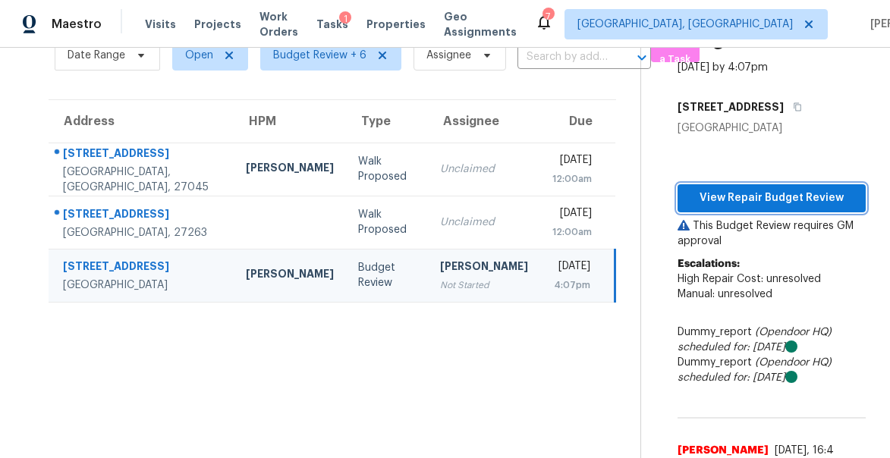
click at [764, 197] on span "View Repair Budget Review" at bounding box center [771, 198] width 164 height 19
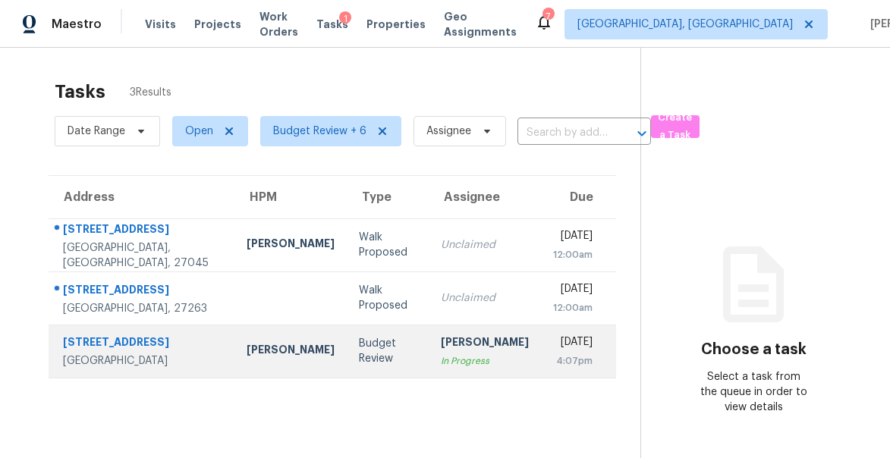
click at [107, 342] on div "[STREET_ADDRESS]" at bounding box center [142, 343] width 159 height 19
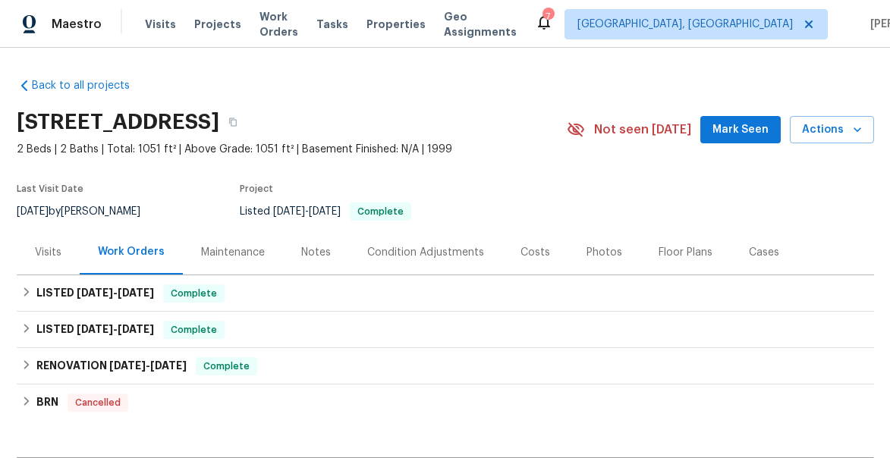
click at [601, 242] on div "Photos" at bounding box center [604, 252] width 72 height 45
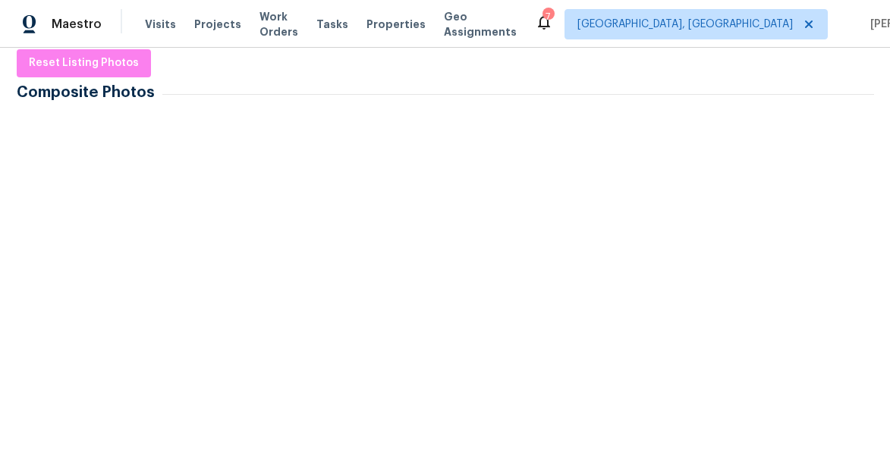
scroll to position [287, 0]
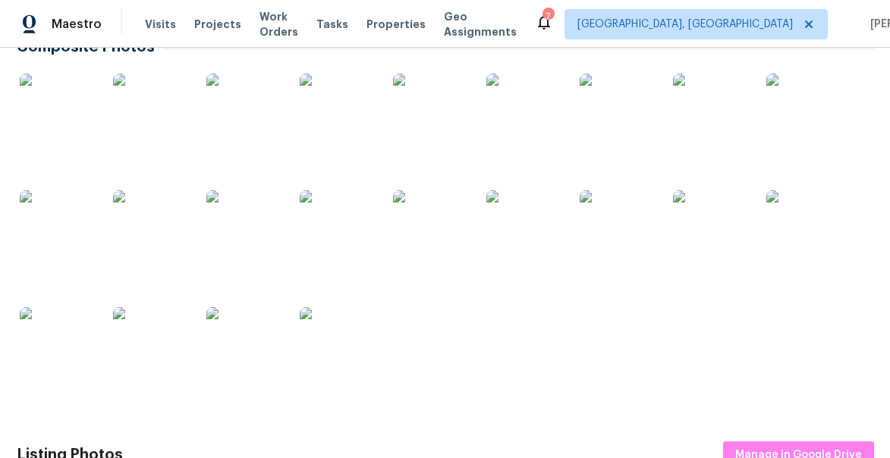
click at [253, 124] on img at bounding box center [244, 112] width 76 height 76
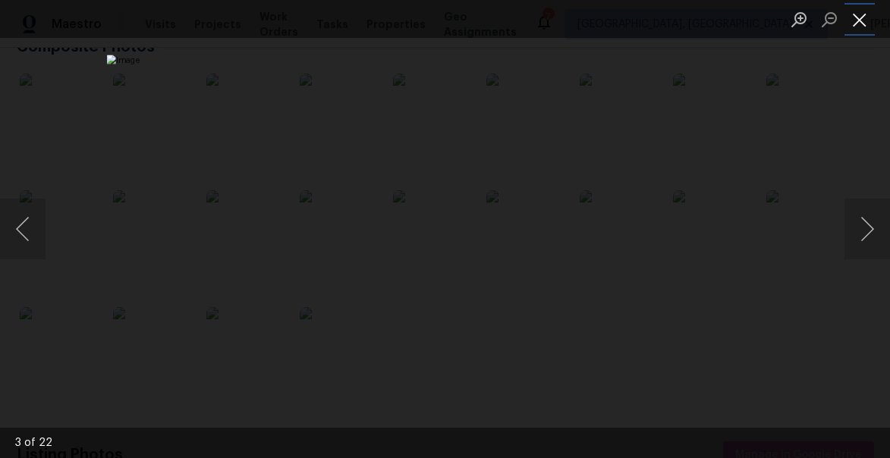
click at [848, 20] on button "Close lightbox" at bounding box center [859, 19] width 30 height 27
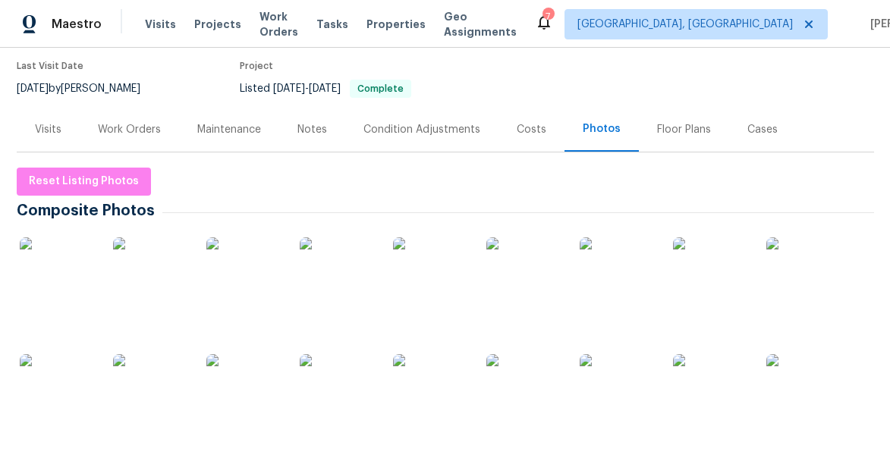
scroll to position [0, 0]
